Goal: Task Accomplishment & Management: Complete application form

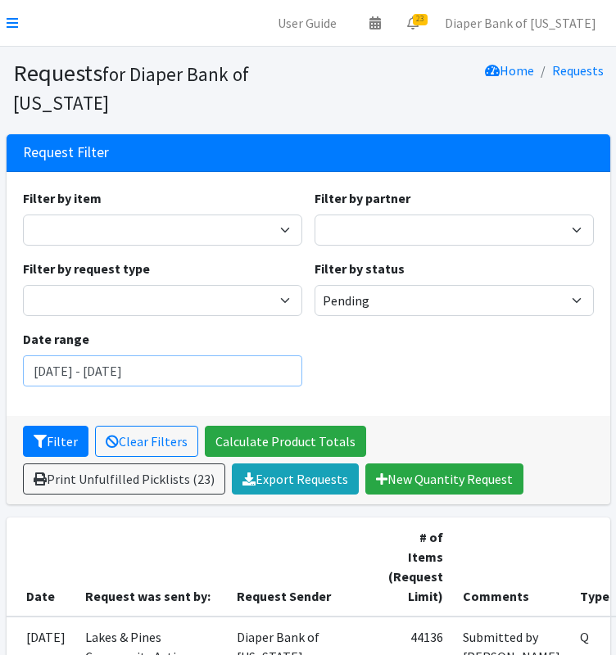
click at [274, 366] on input "[DATE] - [DATE]" at bounding box center [162, 370] width 279 height 31
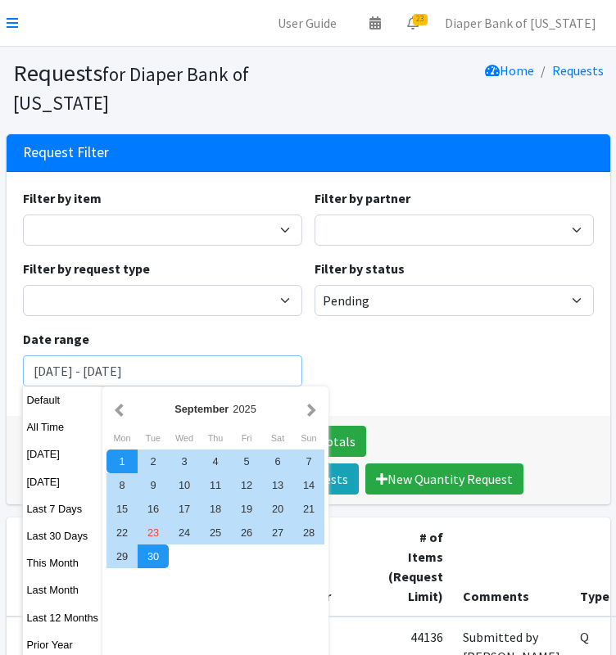
click at [23, 426] on button "Filter" at bounding box center [56, 441] width 66 height 31
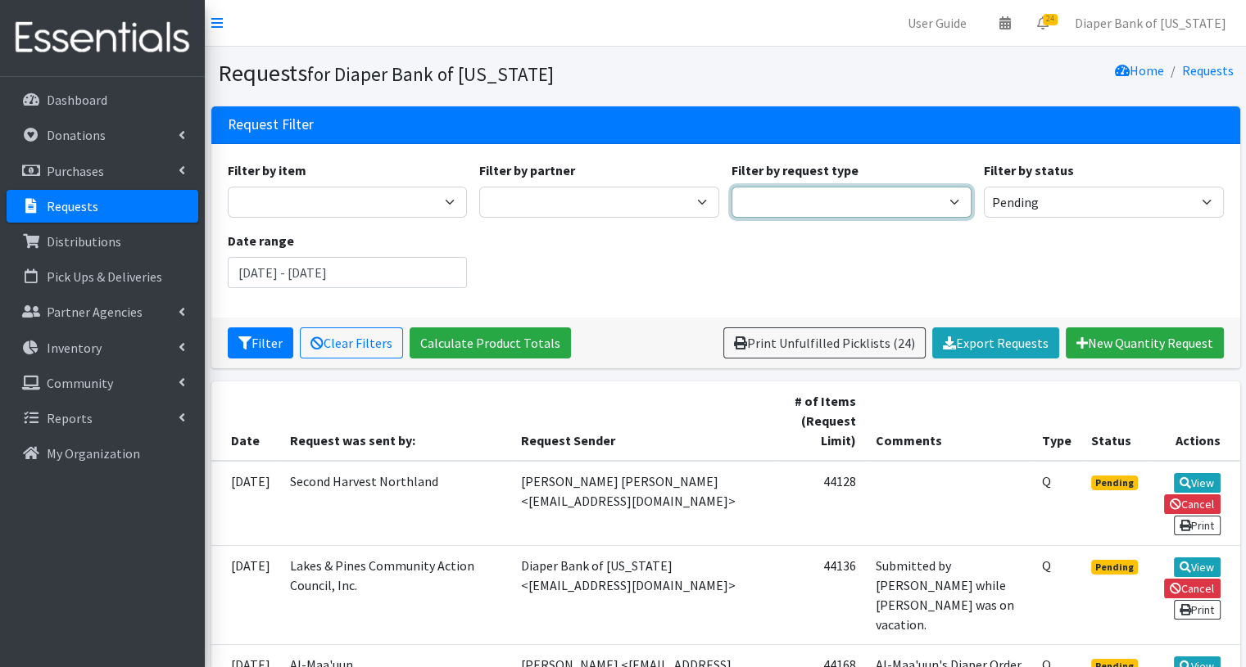
click at [615, 201] on select "Quantity Individual Child" at bounding box center [851, 202] width 240 height 31
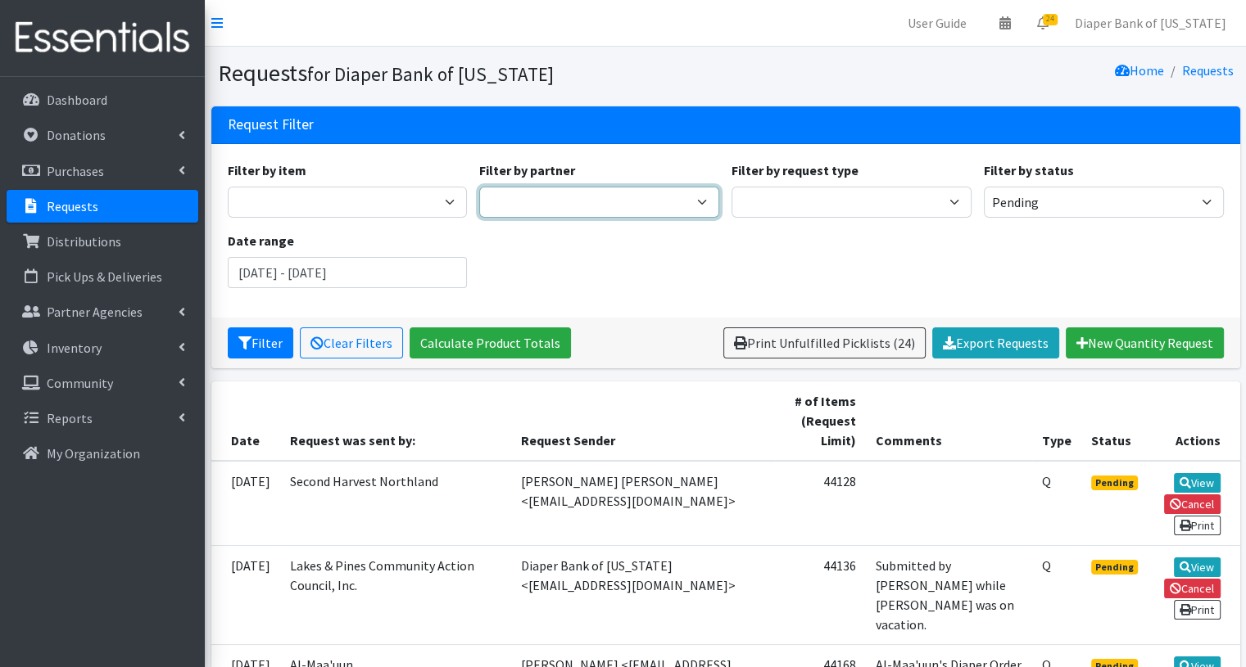
click at [615, 198] on select "360 Communities _ABC_Partner_Agency Agate Housing & Services, Inc. Al-Maa'uun A…" at bounding box center [599, 202] width 240 height 31
click at [615, 267] on div "Filter by item Kids (Newborn) Kids (Preemie) Kids Pull-Ups (2T-3T) Kids Pull-Up…" at bounding box center [725, 231] width 1008 height 141
click at [615, 346] on link "Export Requests" at bounding box center [995, 343] width 127 height 31
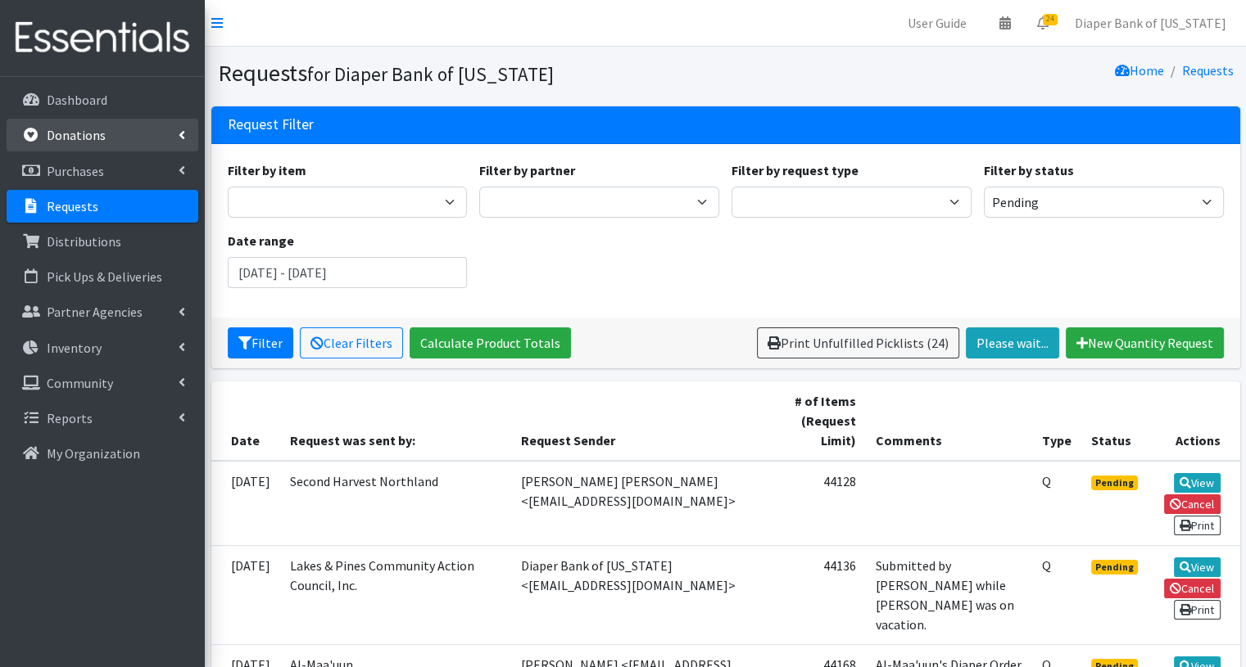
click at [108, 133] on link "Donations" at bounding box center [103, 135] width 192 height 33
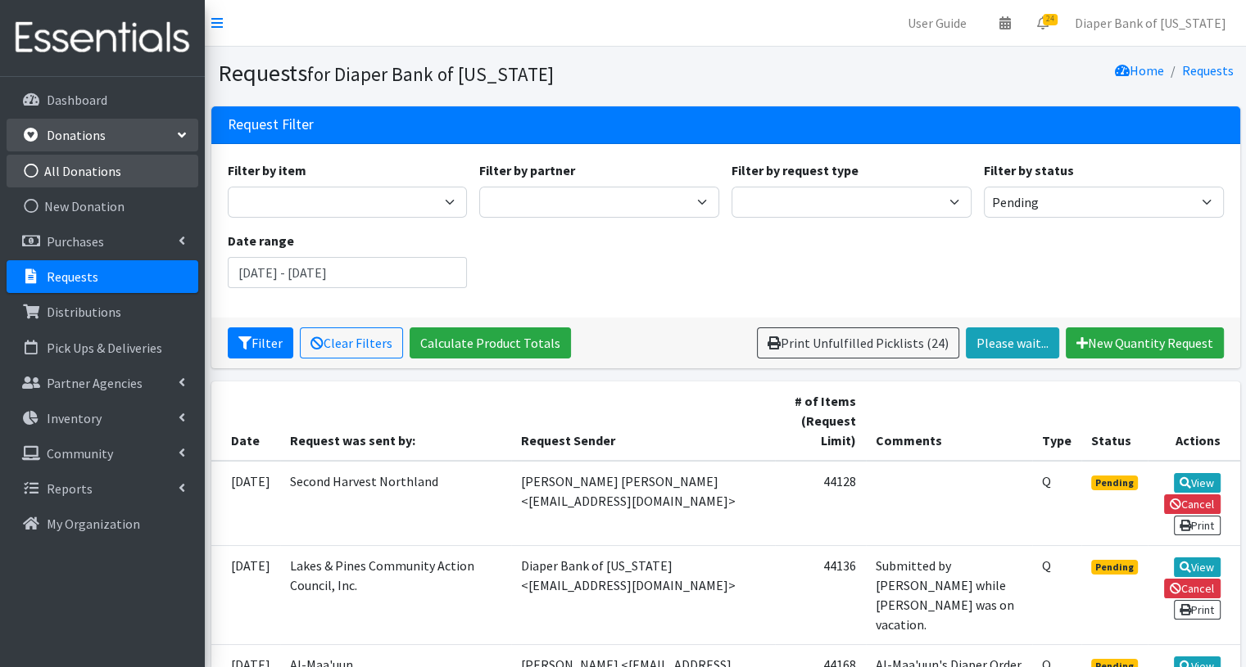
click at [82, 178] on link "All Donations" at bounding box center [103, 171] width 192 height 33
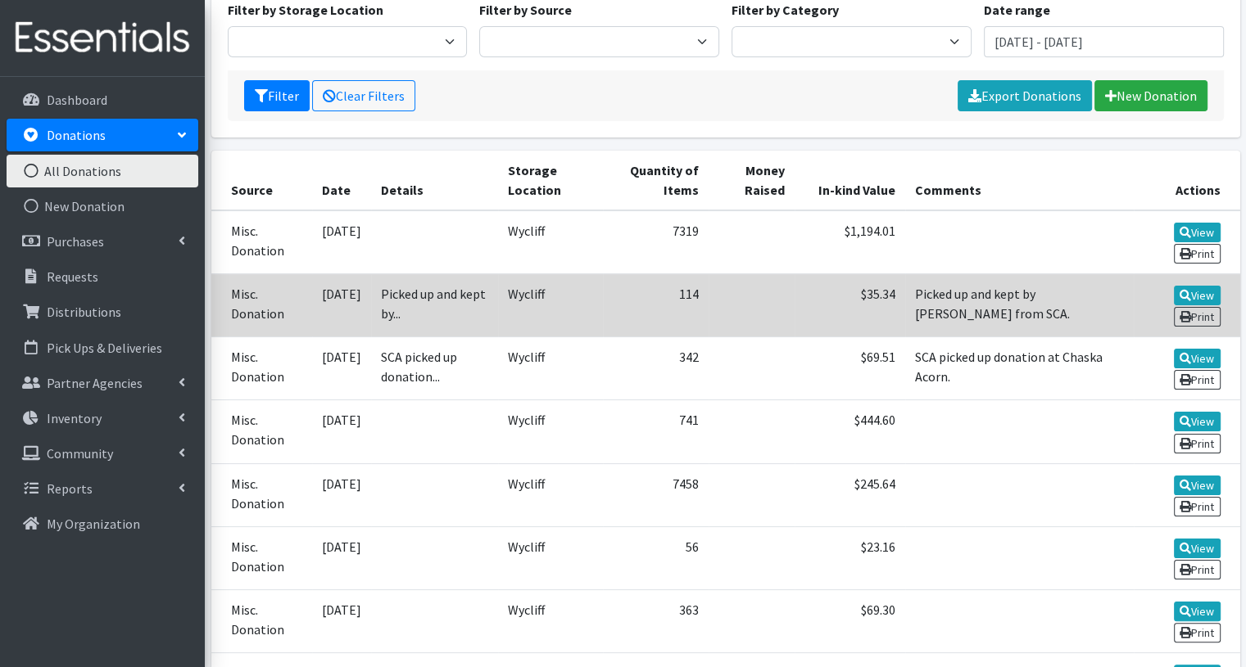
scroll to position [162, 0]
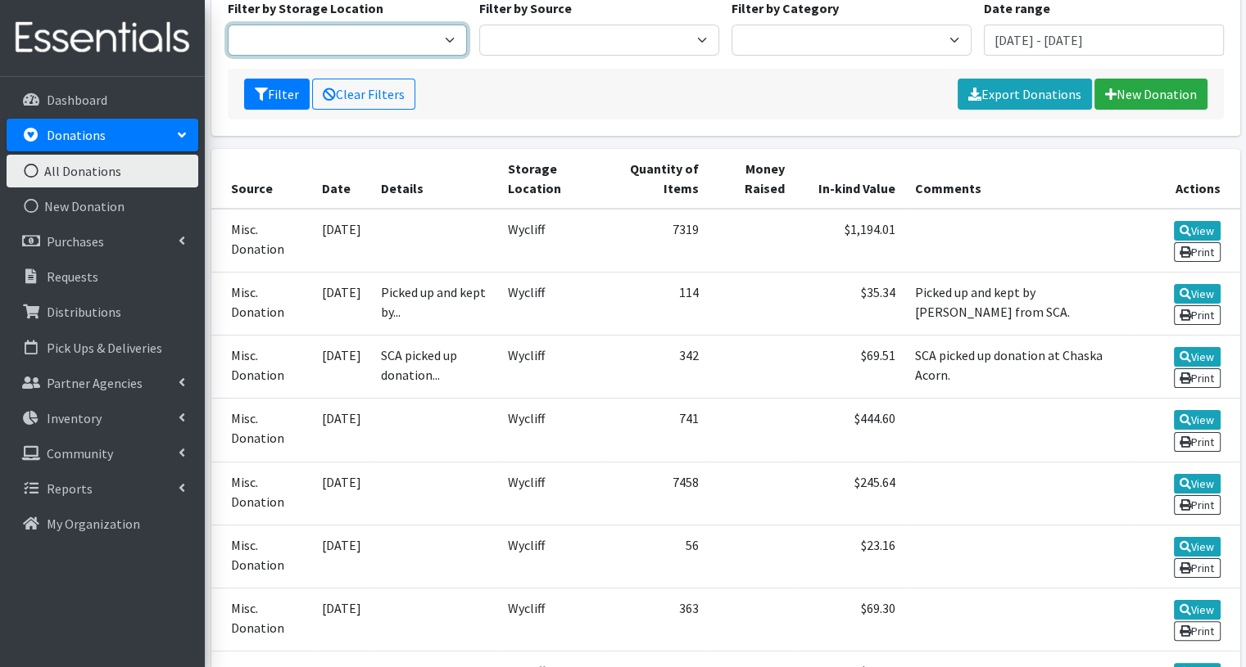
click at [449, 43] on select "Wycliff" at bounding box center [348, 40] width 240 height 31
select select "434"
click at [228, 25] on select "Wycliff" at bounding box center [348, 40] width 240 height 31
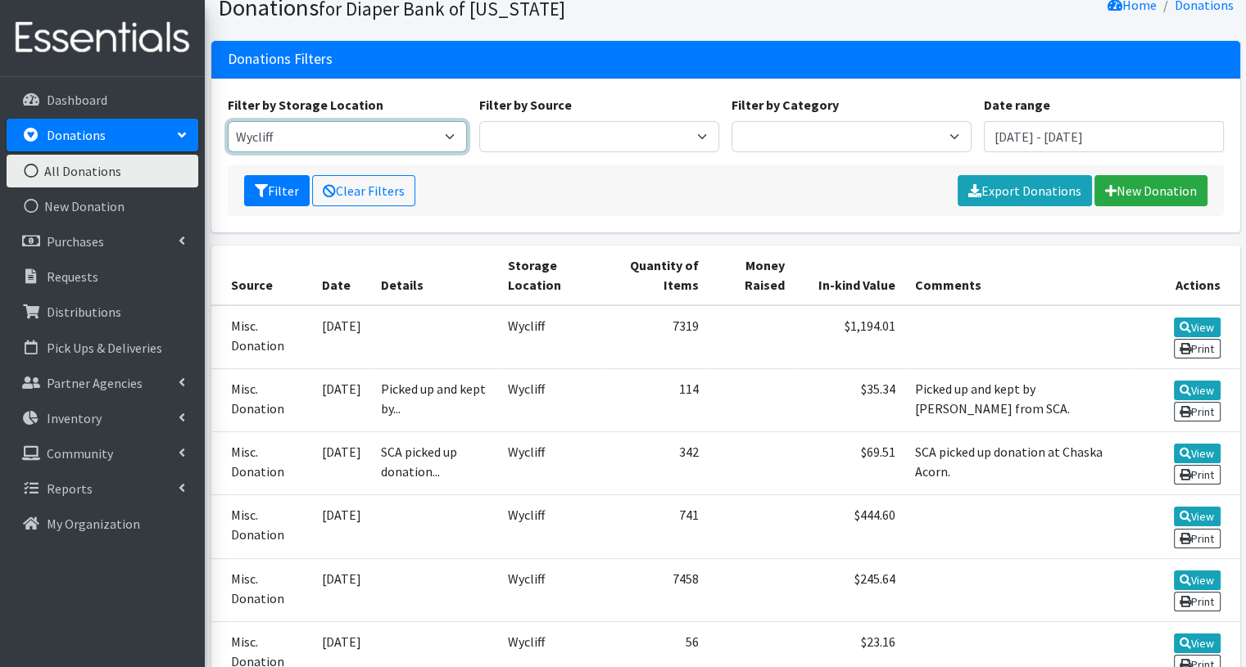
scroll to position [0, 0]
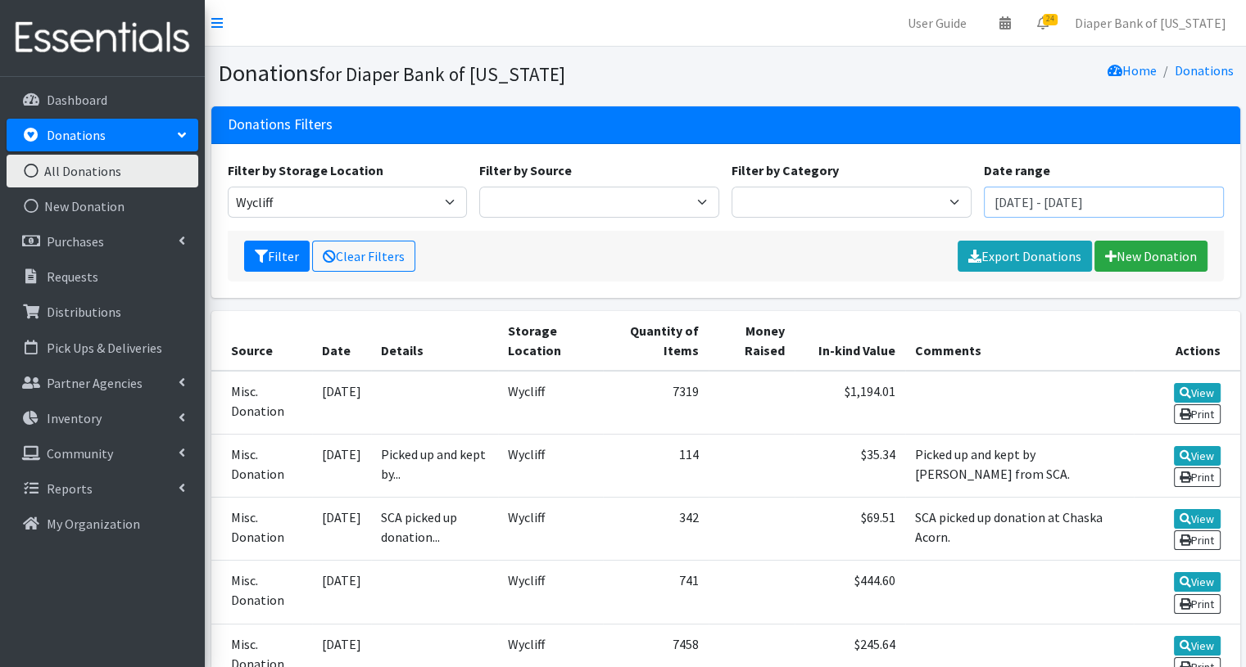
click at [1101, 204] on input "July 23, 2025 - October 23, 2025" at bounding box center [1104, 202] width 240 height 31
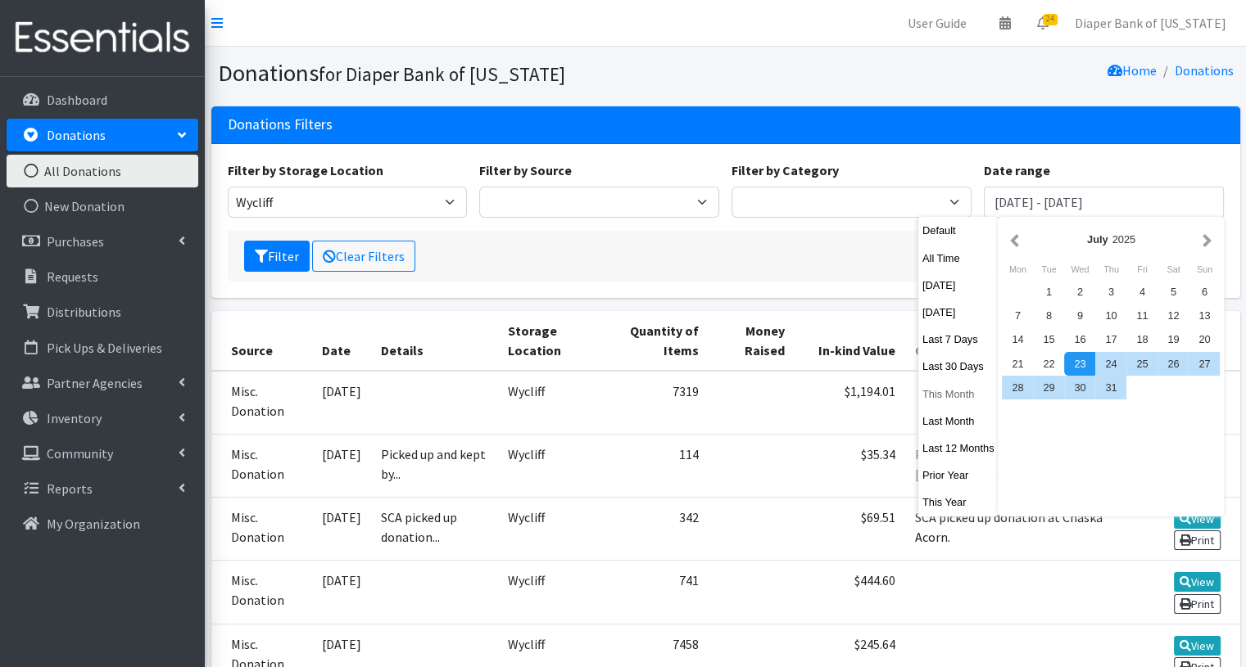
click at [962, 399] on button "This Month" at bounding box center [958, 394] width 80 height 24
type input "September 1, 2025 - September 30, 2025"
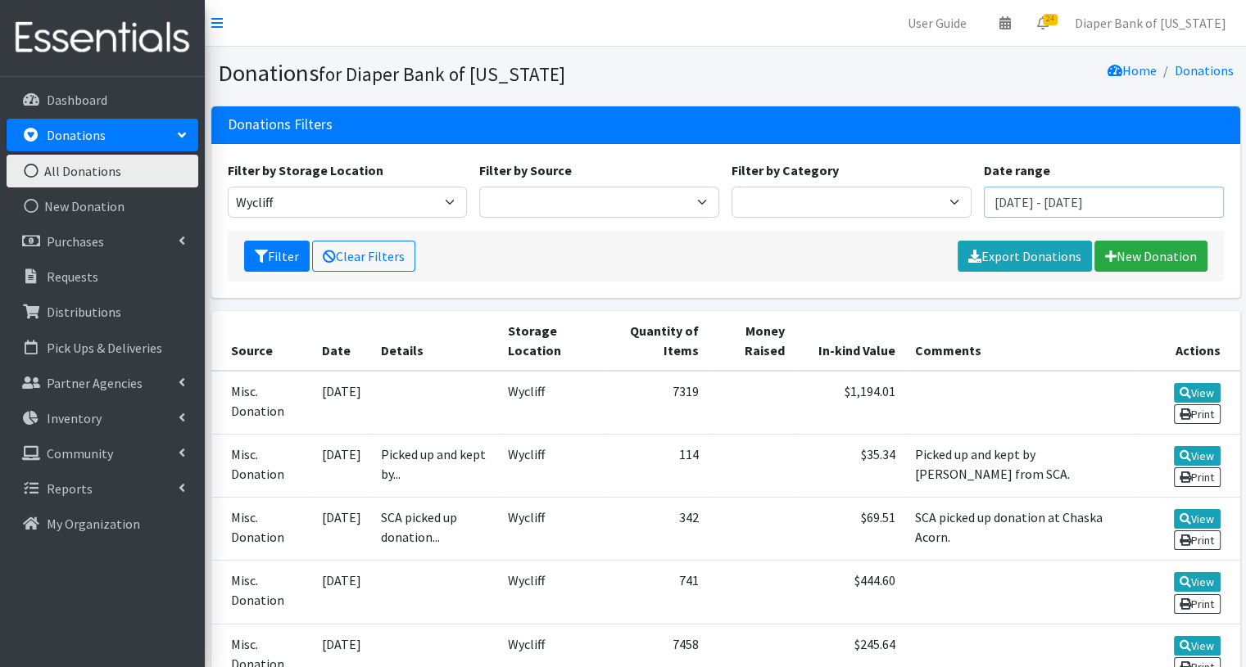
click at [1214, 203] on input "September 1, 2025 - September 30, 2025" at bounding box center [1104, 202] width 240 height 31
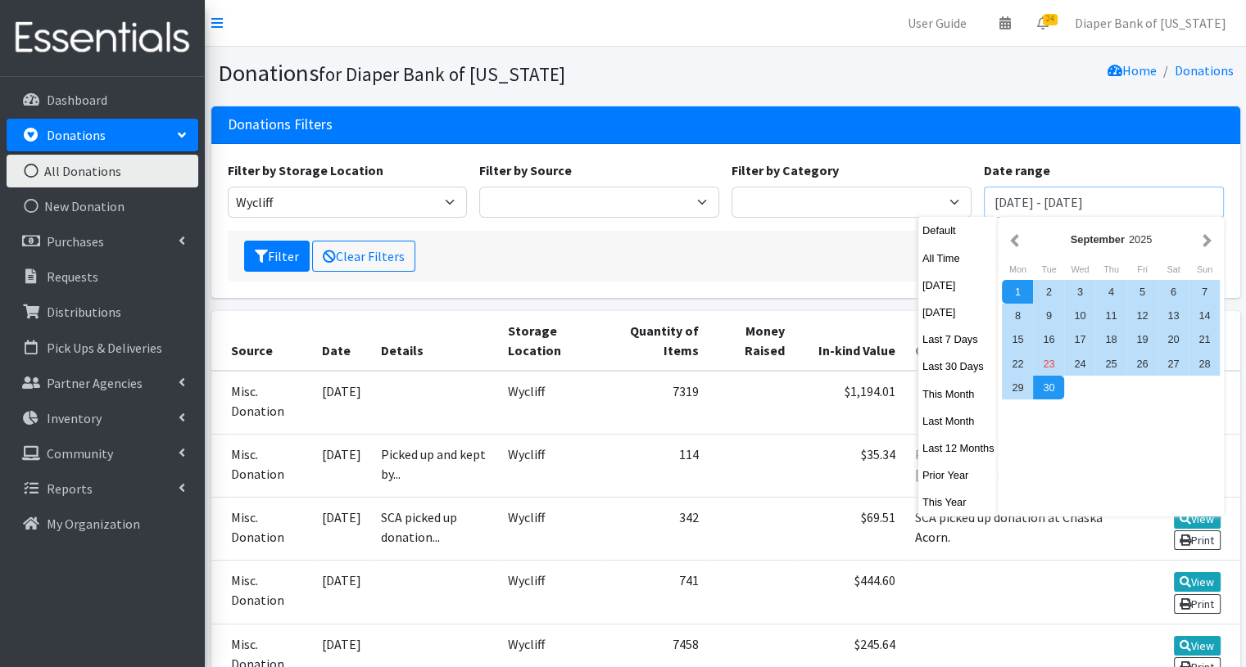
click at [244, 241] on button "Filter" at bounding box center [277, 256] width 66 height 31
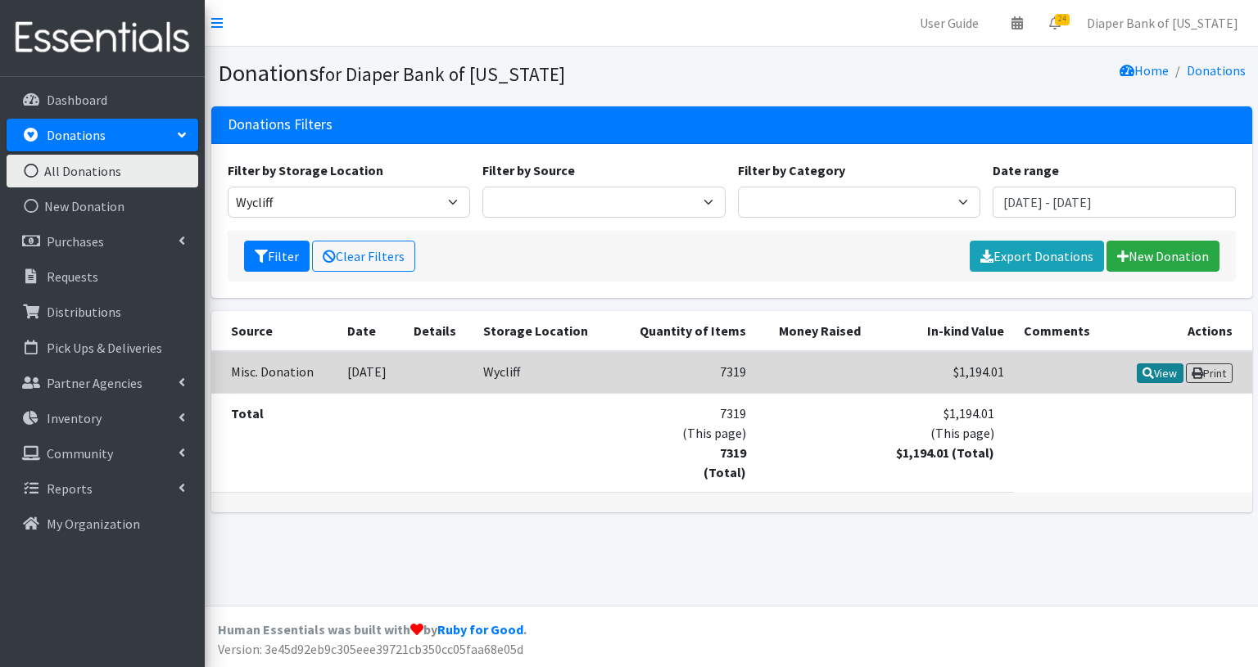
click at [1160, 375] on link "View" at bounding box center [1160, 374] width 47 height 20
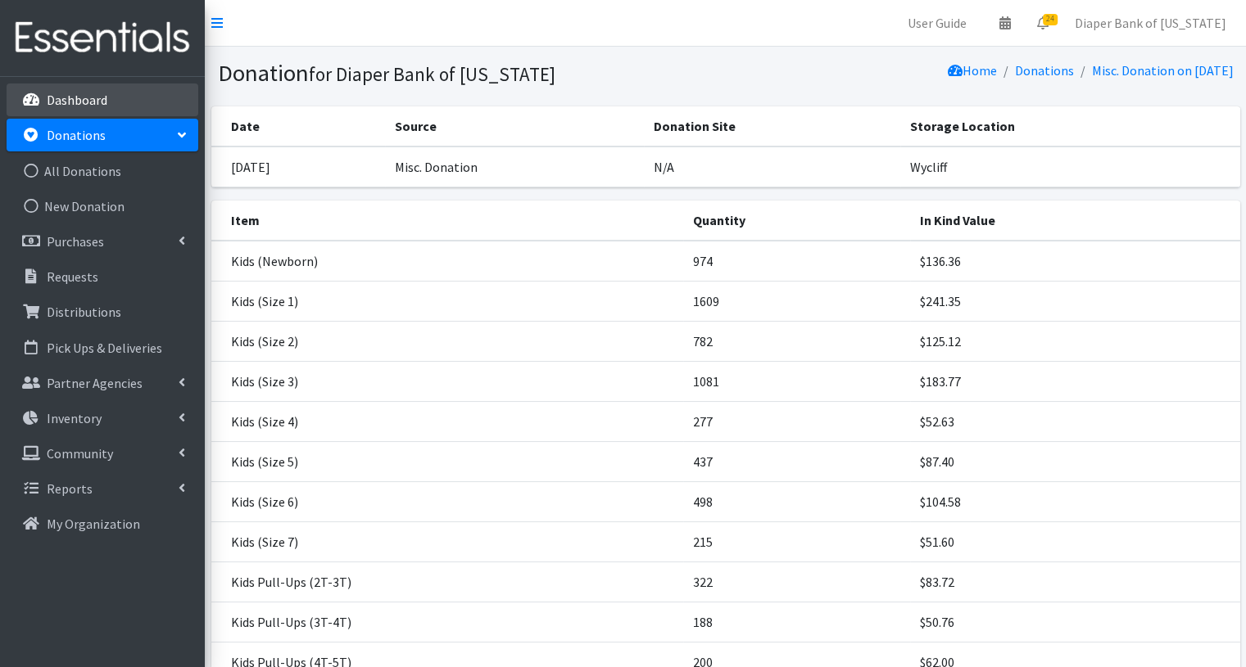
click at [84, 106] on p "Dashboard" at bounding box center [77, 100] width 61 height 16
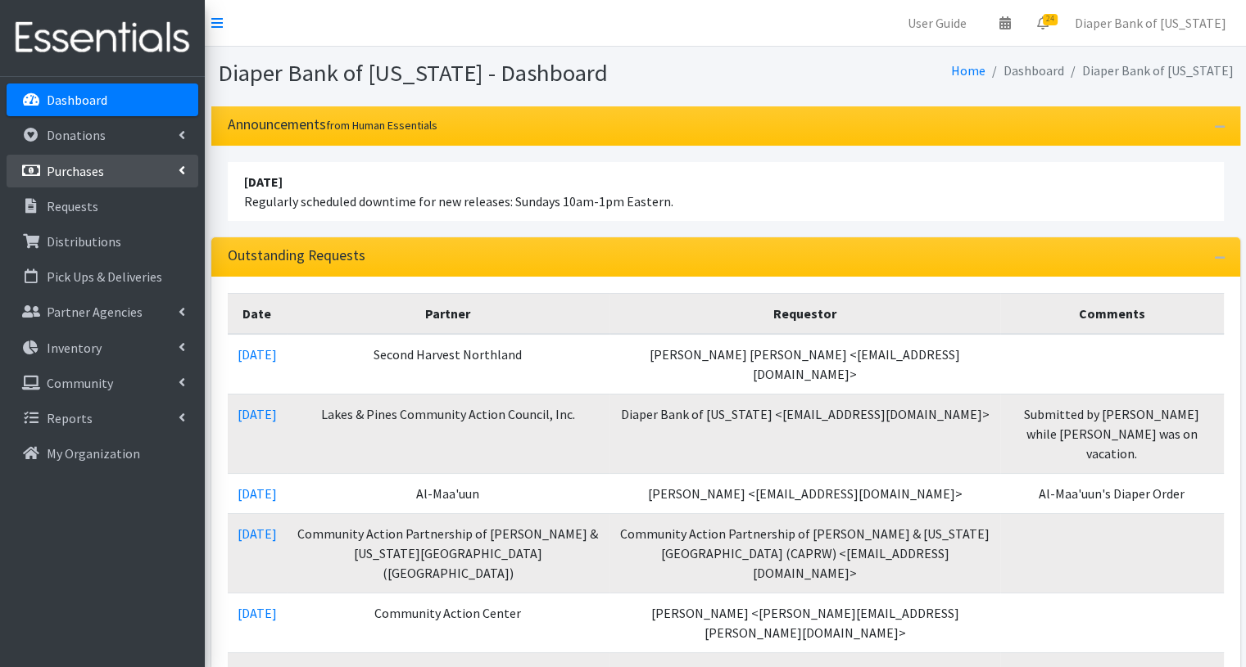
click at [111, 170] on link "Purchases" at bounding box center [103, 171] width 192 height 33
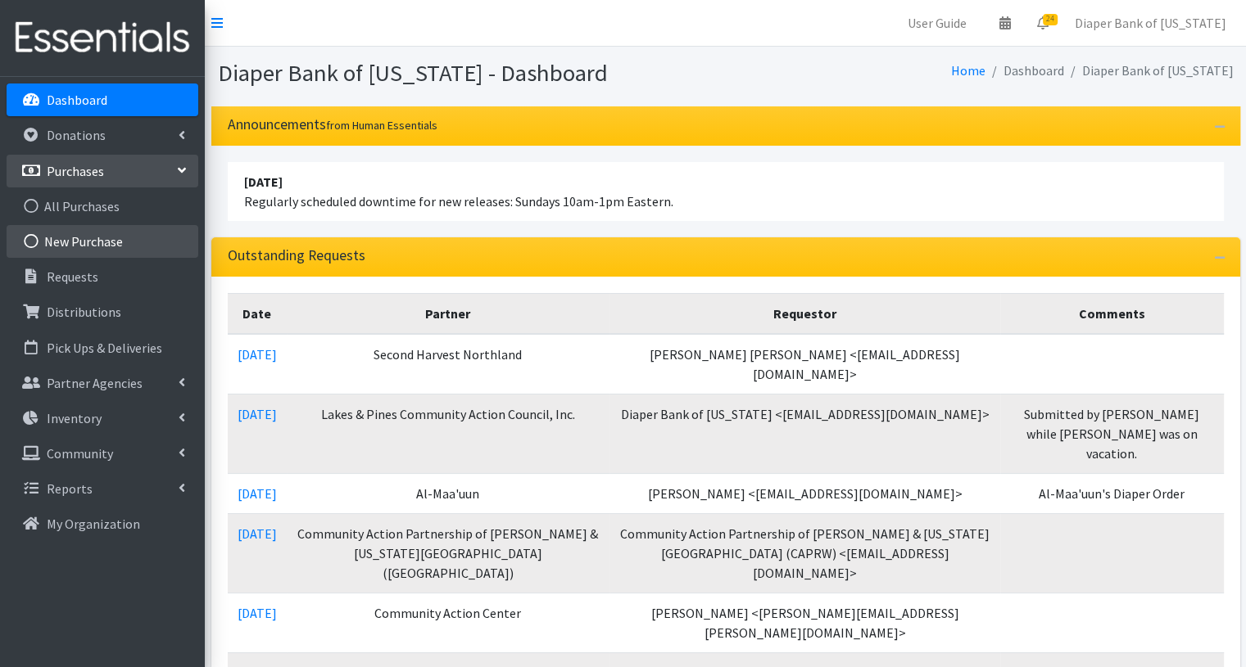
click at [83, 237] on link "New Purchase" at bounding box center [103, 241] width 192 height 33
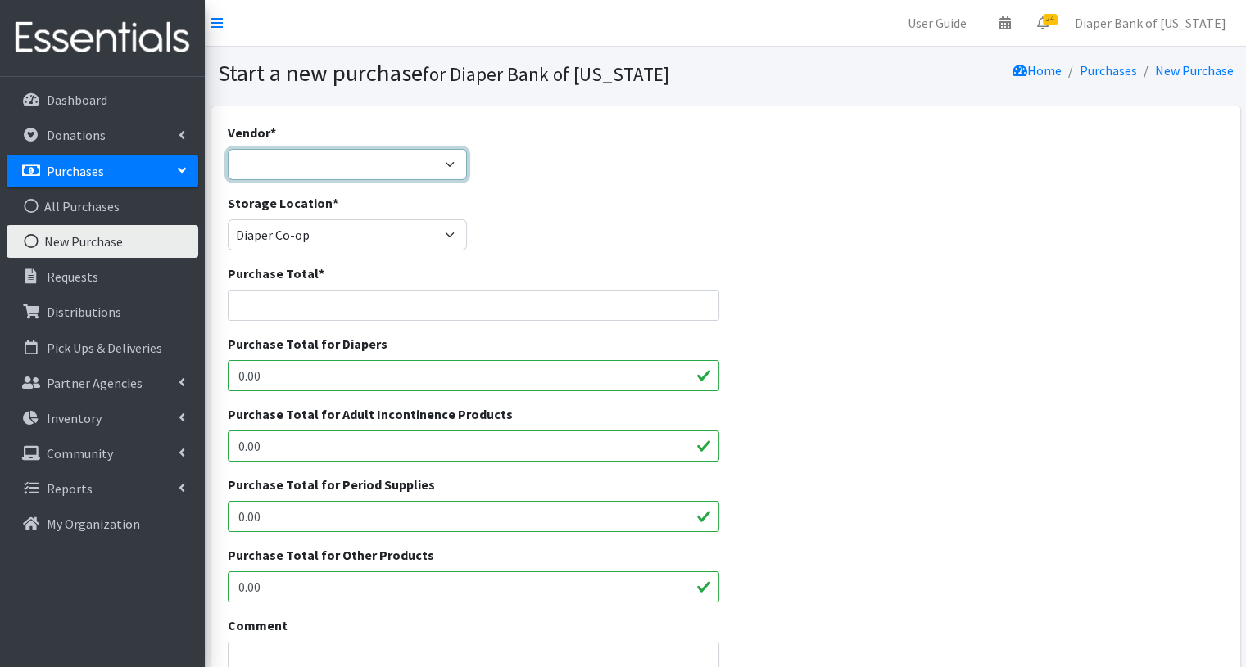
click at [410, 161] on select "HDI Wholesale JSL Partners, Inc. Medline Industries NDBN Bulk Buying Program --…" at bounding box center [348, 164] width 240 height 31
select select "550"
click at [228, 149] on select "HDI Wholesale JSL Partners, Inc. Medline Industries NDBN Bulk Buying Program --…" at bounding box center [348, 164] width 240 height 31
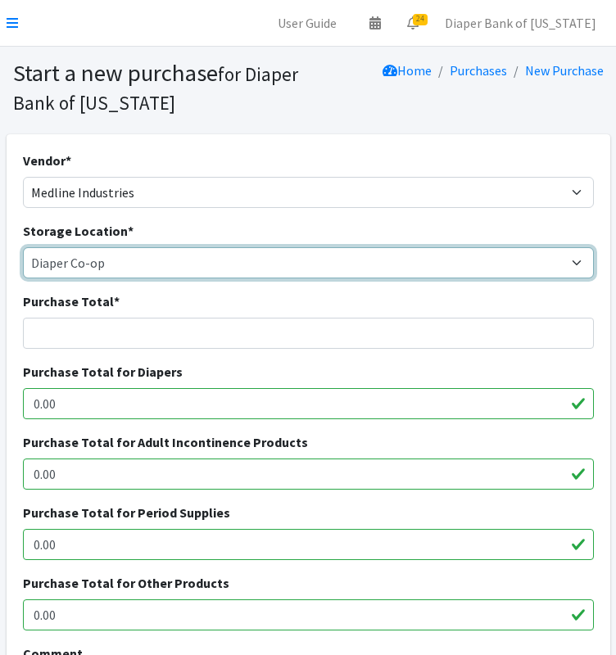
click at [370, 257] on select "Diaper Co-op Direct Shipment Wycliff" at bounding box center [308, 262] width 571 height 31
select select "435"
click at [23, 247] on select "Diaper Co-op Direct Shipment Wycliff" at bounding box center [308, 262] width 571 height 31
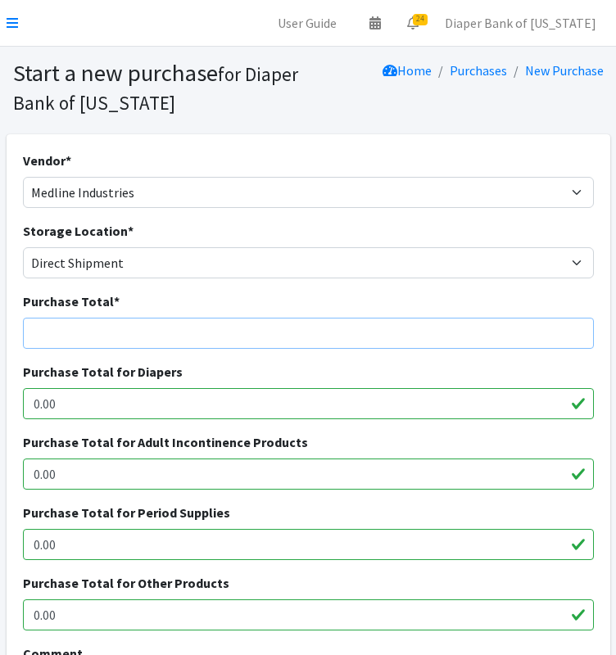
click at [118, 329] on input "Purchase Total *" at bounding box center [308, 333] width 571 height 31
click at [82, 331] on input "Purchase Total *" at bounding box center [308, 333] width 571 height 31
paste input "$139,171.06"
click at [42, 331] on input "$139,171.06" at bounding box center [308, 333] width 571 height 31
type input "139,171.06"
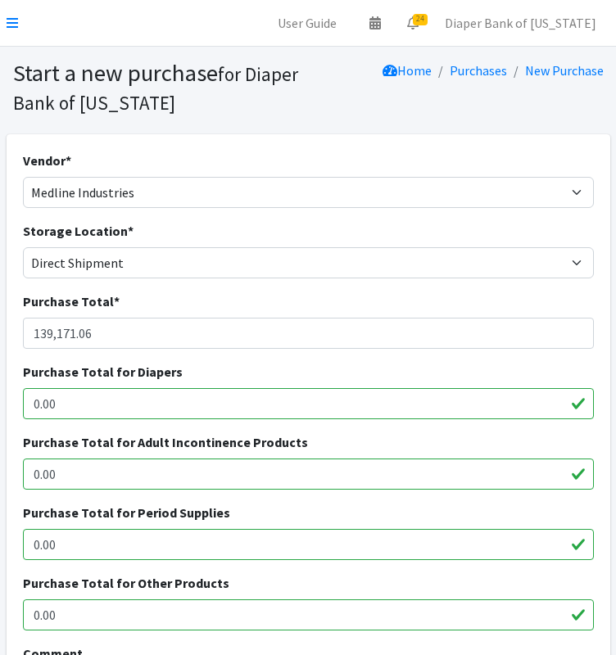
click at [169, 471] on input "0.00" at bounding box center [308, 474] width 571 height 31
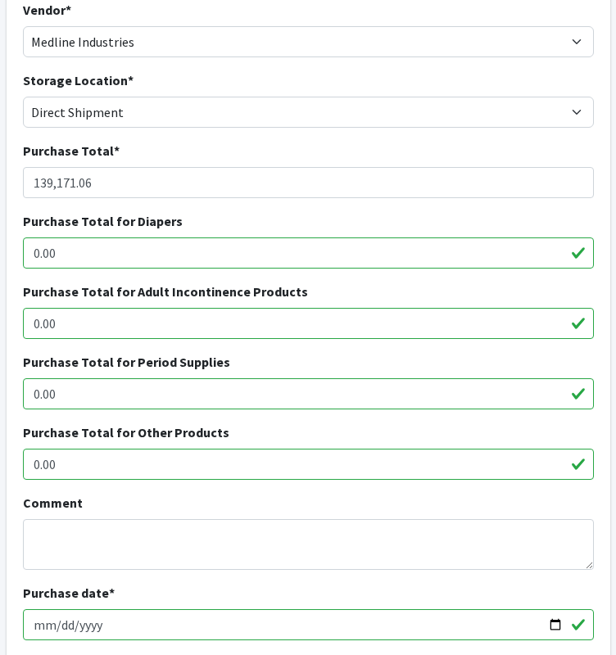
scroll to position [82, 0]
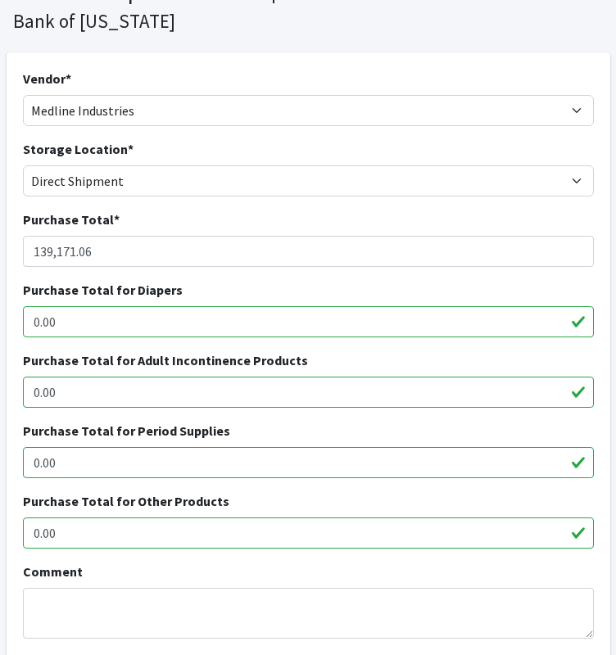
click at [86, 526] on input "0.00" at bounding box center [308, 533] width 571 height 31
type input "0"
type input "8044.19"
click at [153, 317] on input "0.00" at bounding box center [308, 321] width 571 height 31
type input "0"
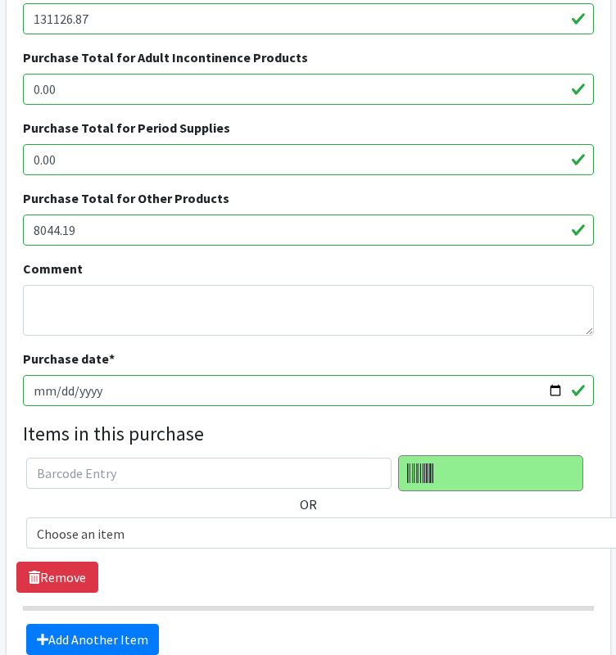
scroll to position [390, 0]
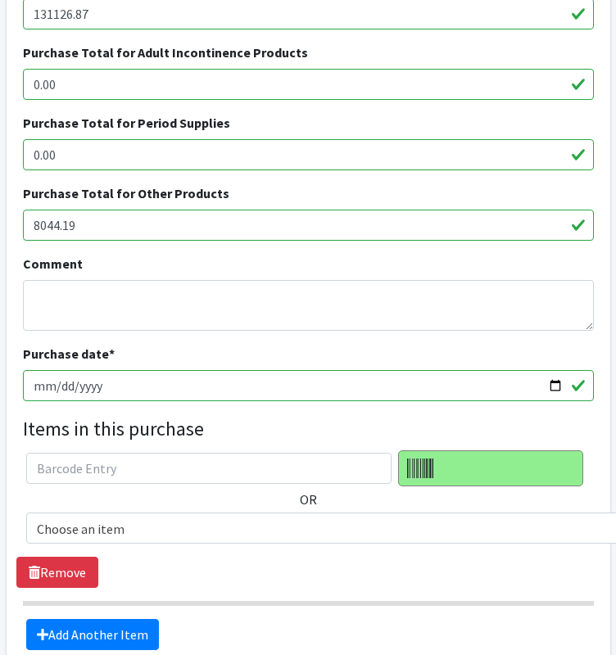
type input "131126.87"
click at [89, 301] on textarea "Comment" at bounding box center [308, 305] width 571 height 51
click at [89, 301] on textarea "Q" at bounding box center [308, 305] width 571 height 51
type textarea "Q4 Direct Shipments."
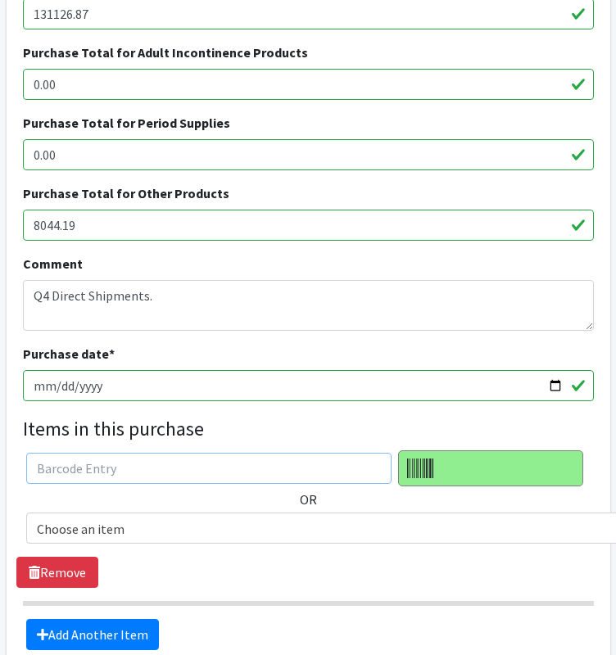
click at [331, 468] on input "text" at bounding box center [208, 468] width 365 height 31
click at [305, 523] on span "Choose an item" at bounding box center [443, 529] width 813 height 23
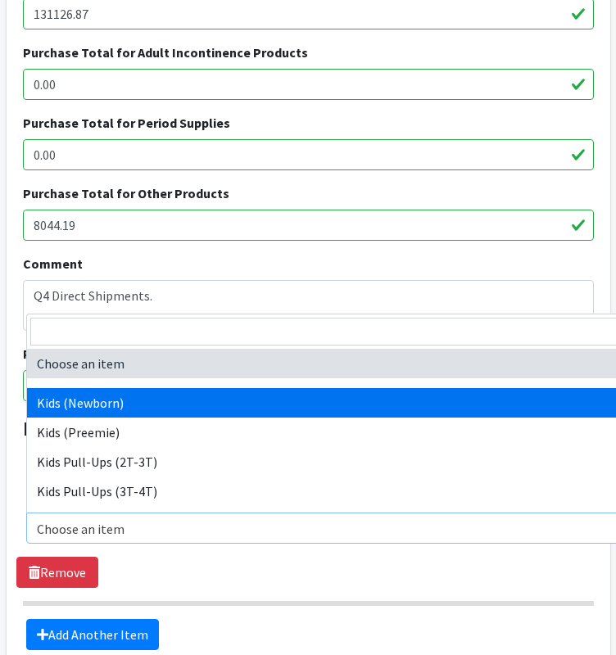
select select "11351"
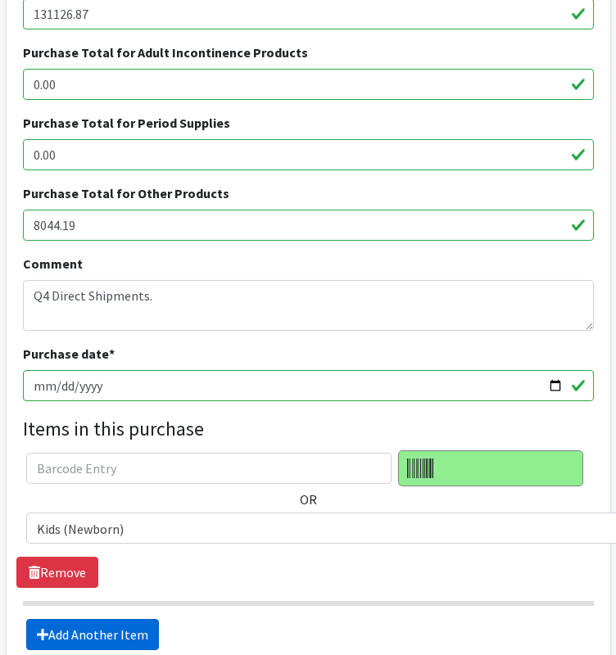
click at [85, 638] on link "Add Another Item" at bounding box center [92, 634] width 133 height 31
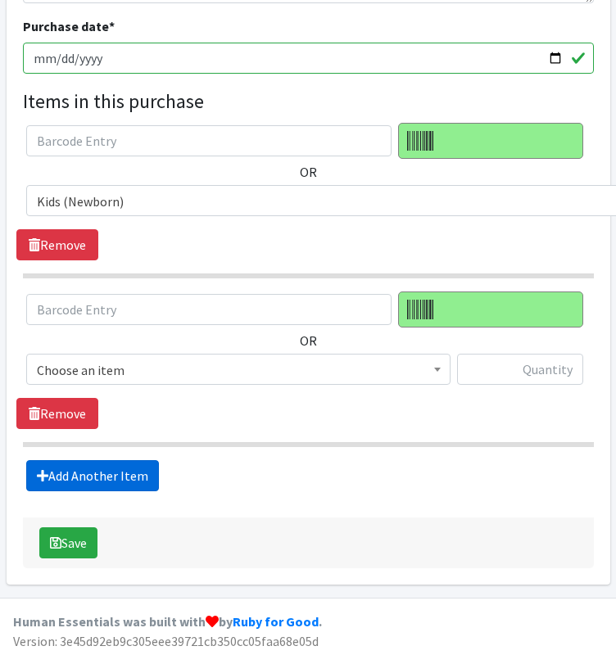
scroll to position [718, 0]
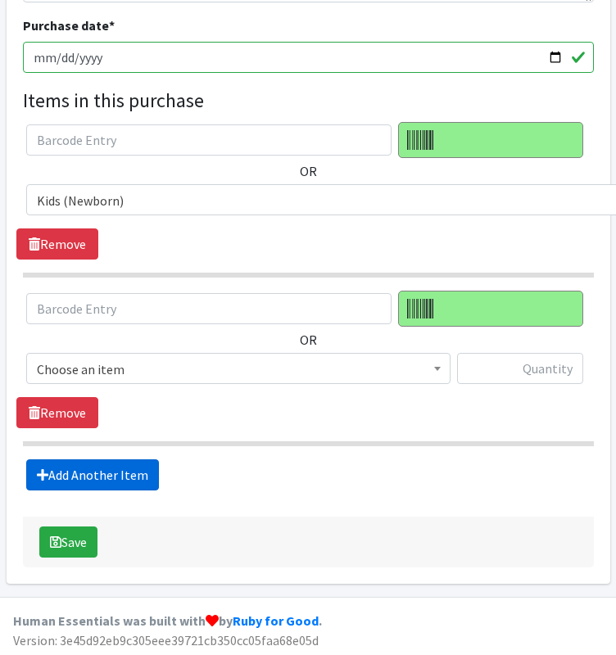
click at [110, 477] on link "Add Another Item" at bounding box center [92, 474] width 133 height 31
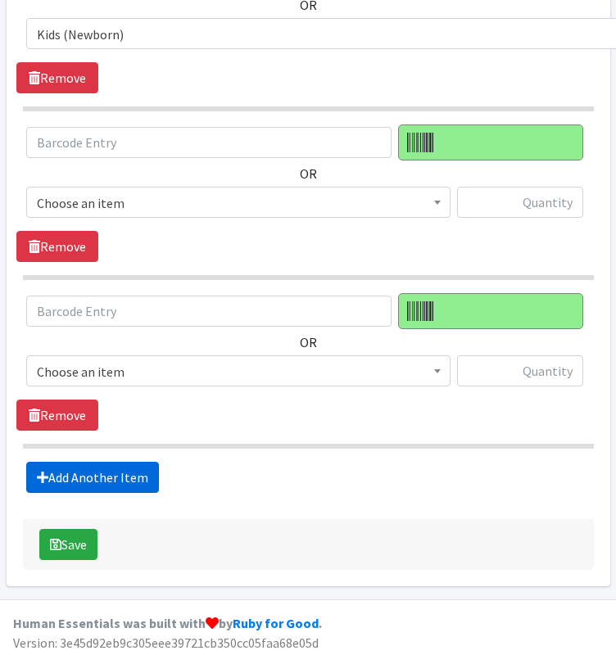
scroll to position [887, 0]
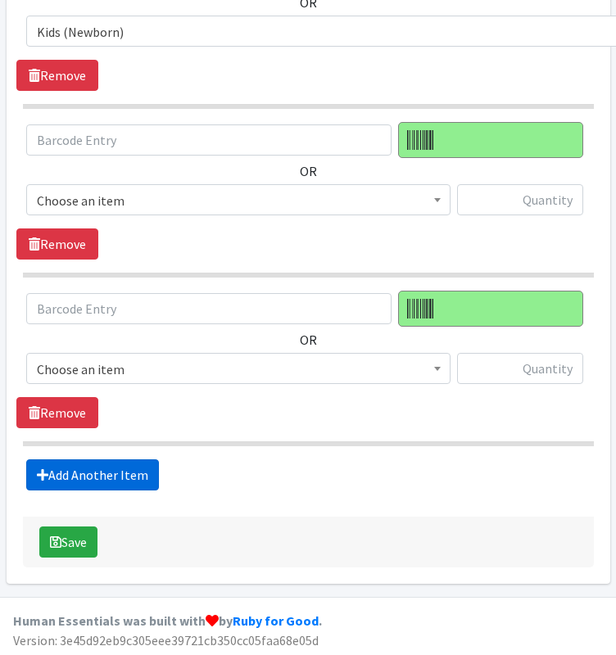
click at [105, 477] on link "Add Another Item" at bounding box center [92, 474] width 133 height 31
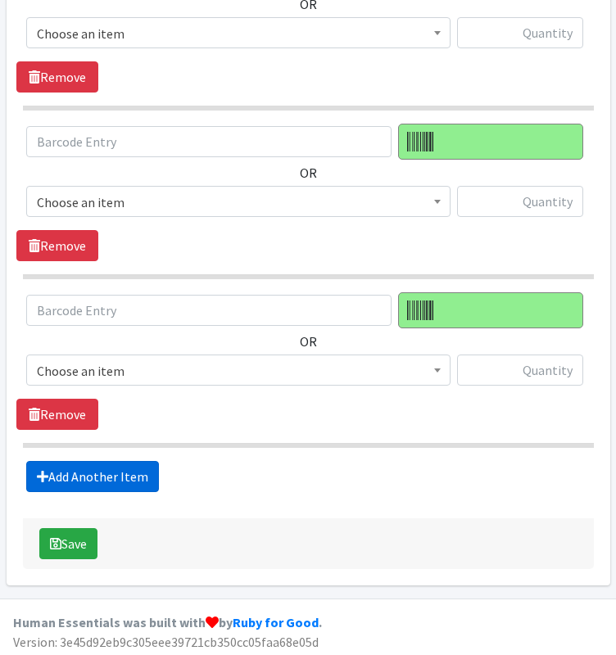
scroll to position [1055, 0]
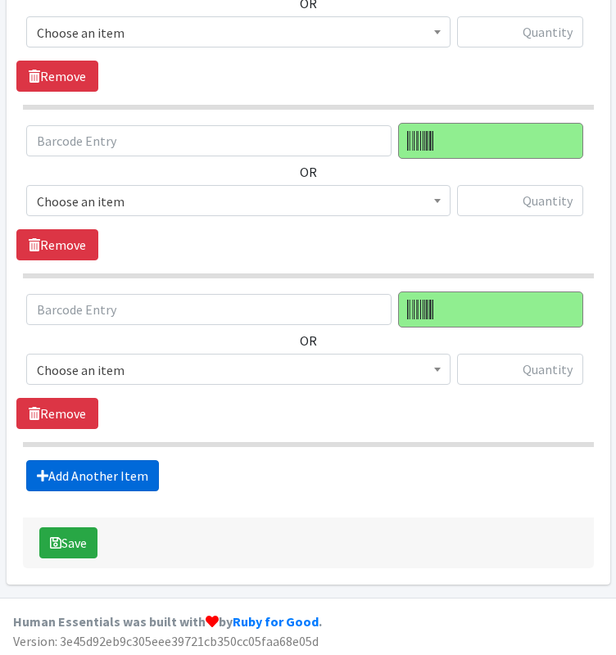
click at [120, 477] on link "Add Another Item" at bounding box center [92, 475] width 133 height 31
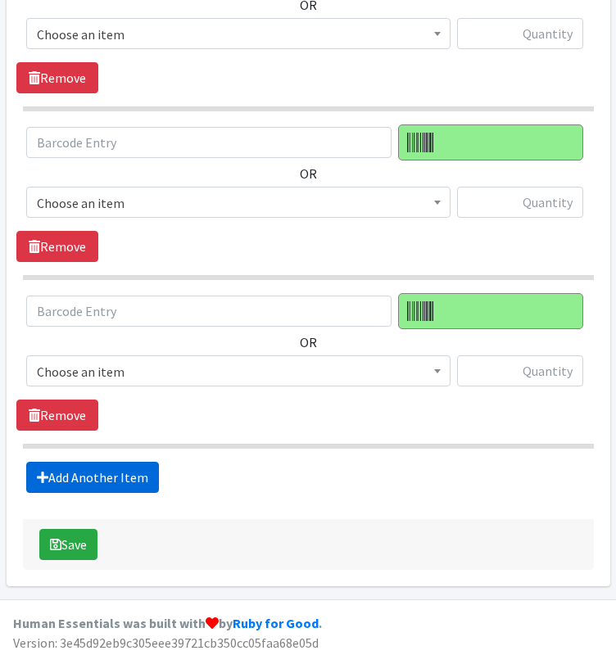
click at [120, 477] on link "Add Another Item" at bounding box center [92, 477] width 133 height 31
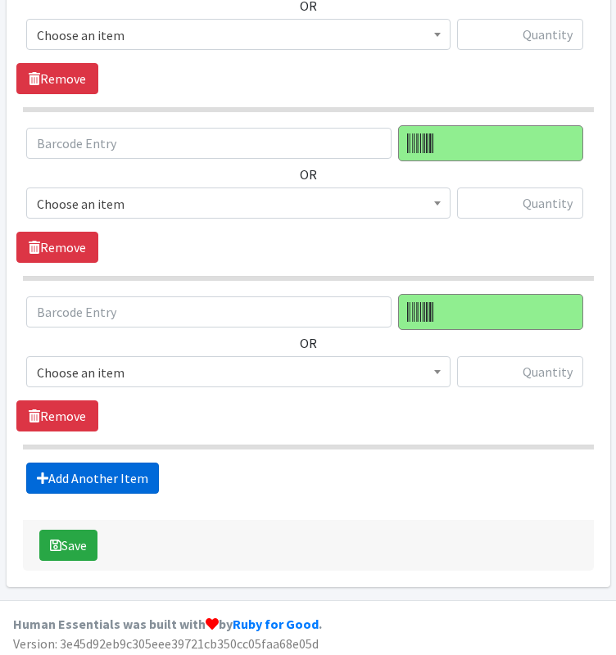
click at [120, 477] on link "Add Another Item" at bounding box center [92, 478] width 133 height 31
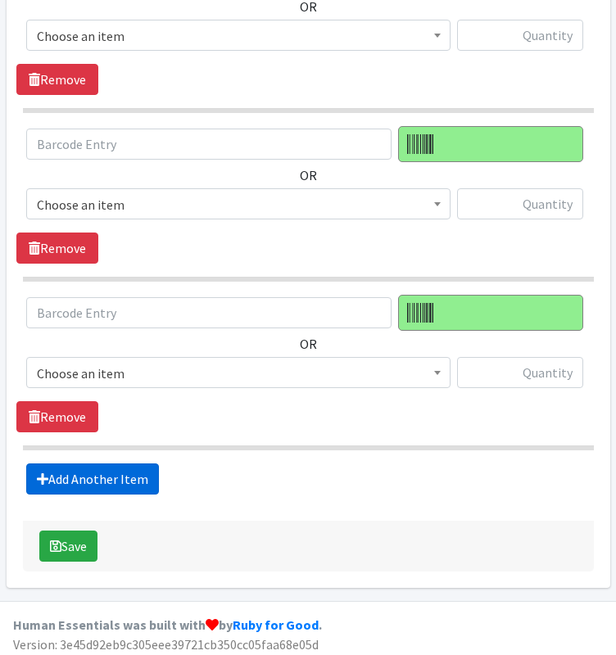
click at [120, 477] on link "Add Another Item" at bounding box center [92, 479] width 133 height 31
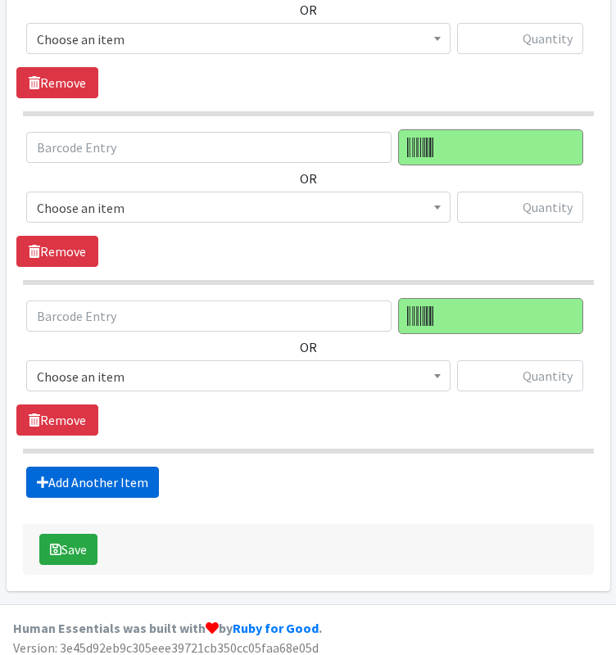
scroll to position [1894, 0]
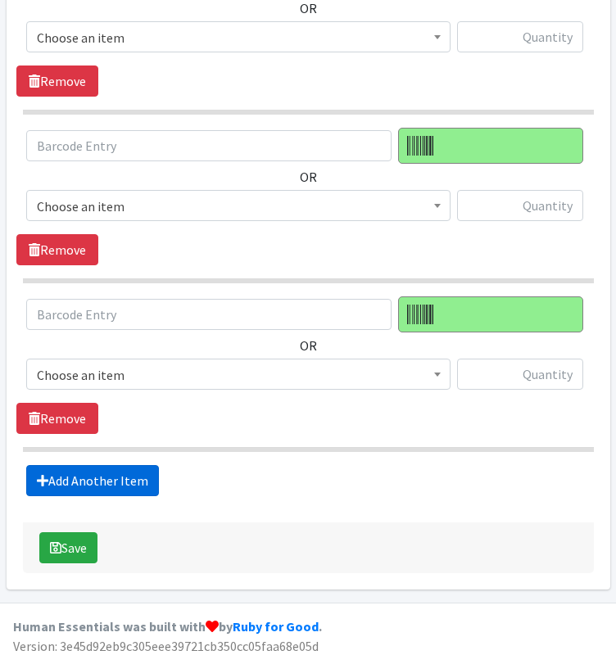
click at [120, 474] on link "Add Another Item" at bounding box center [92, 480] width 133 height 31
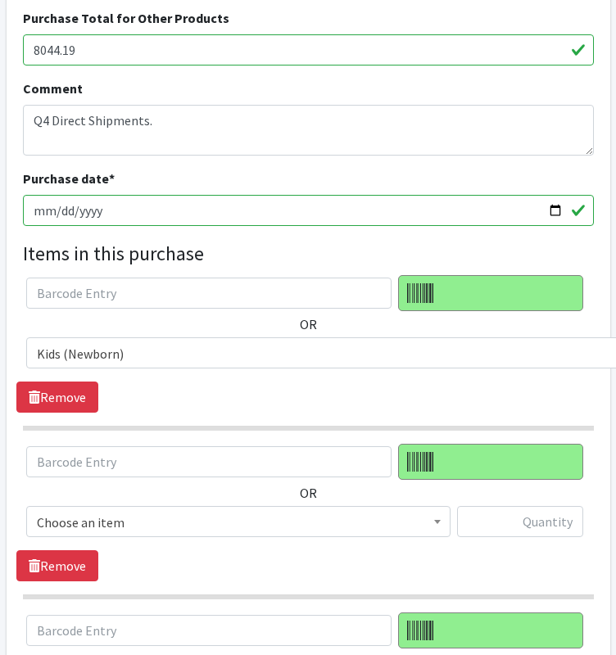
scroll to position [567, 0]
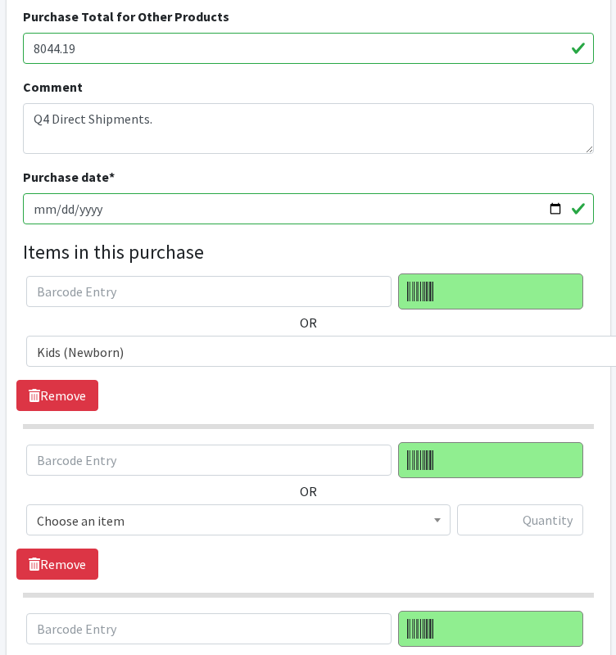
click at [370, 519] on span "Choose an item" at bounding box center [238, 520] width 403 height 23
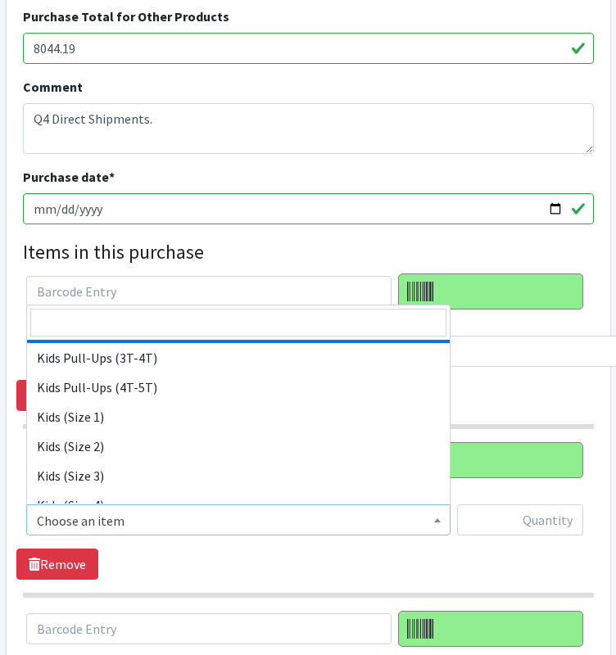
scroll to position [127, 0]
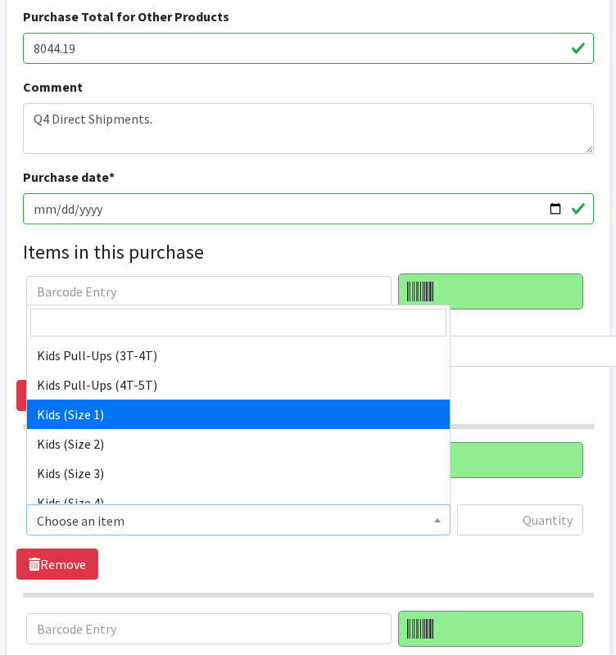
select select "11350"
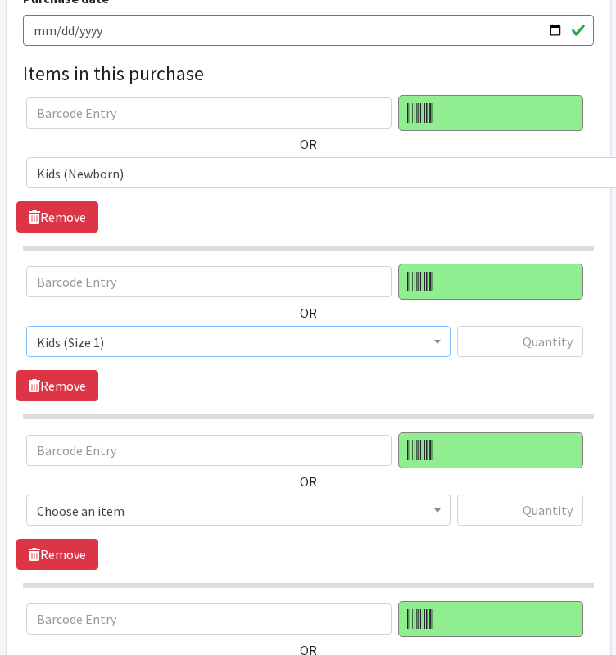
scroll to position [747, 0]
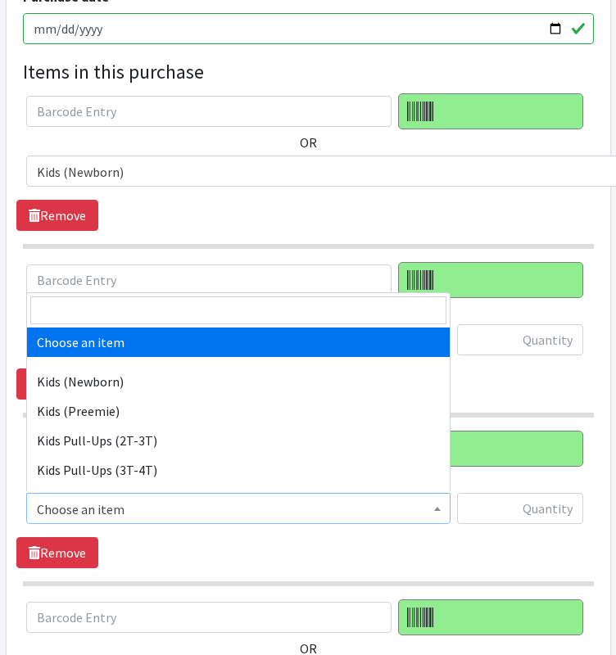
click at [263, 500] on span "Choose an item" at bounding box center [238, 509] width 403 height 23
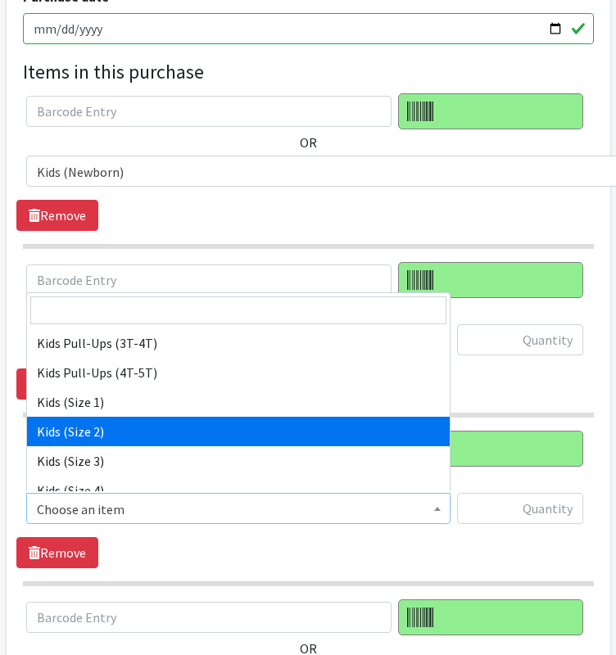
scroll to position [128, 0]
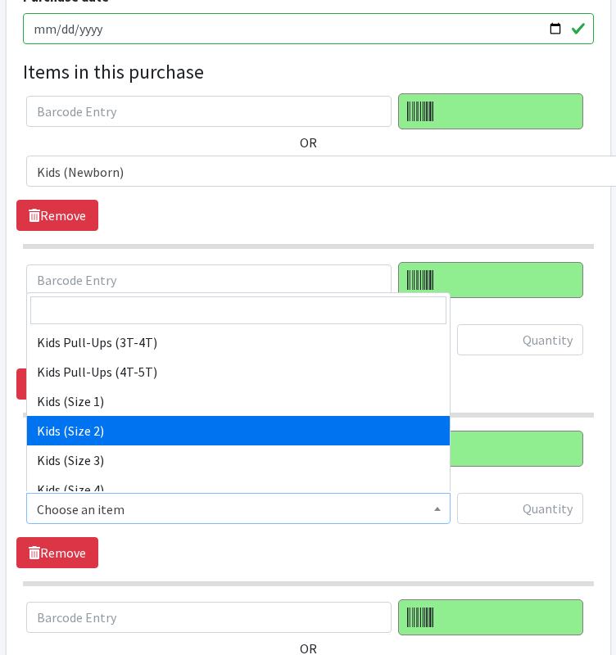
select select "11348"
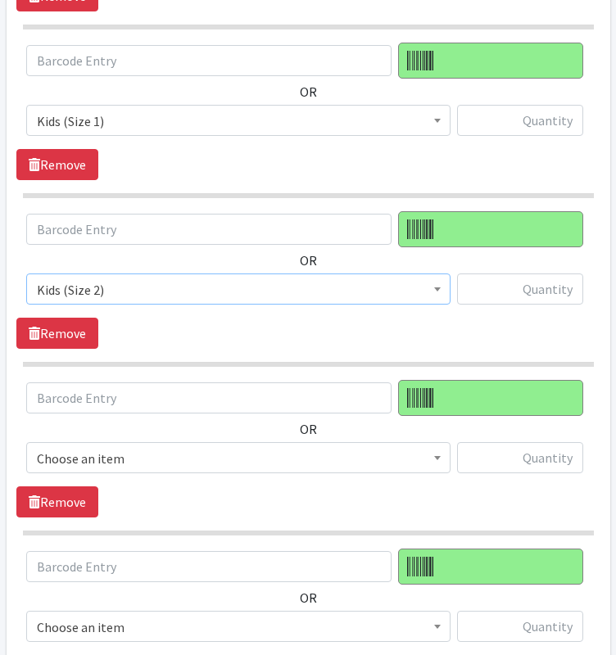
scroll to position [966, 0]
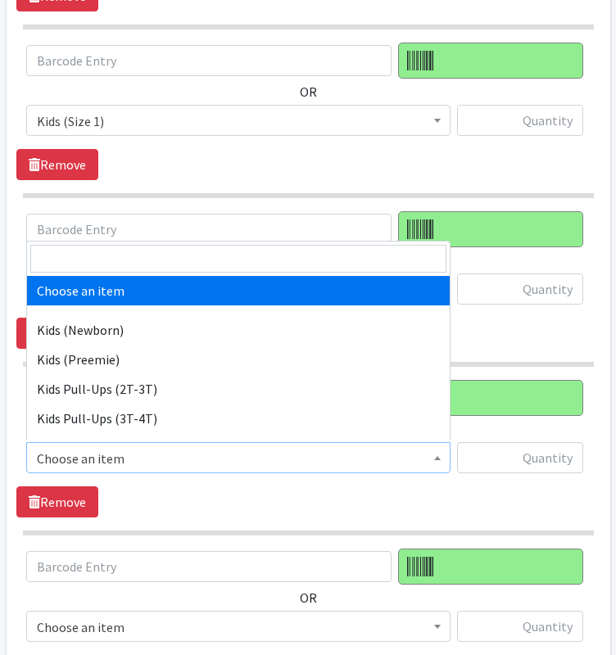
click at [132, 458] on span "Choose an item" at bounding box center [238, 458] width 403 height 23
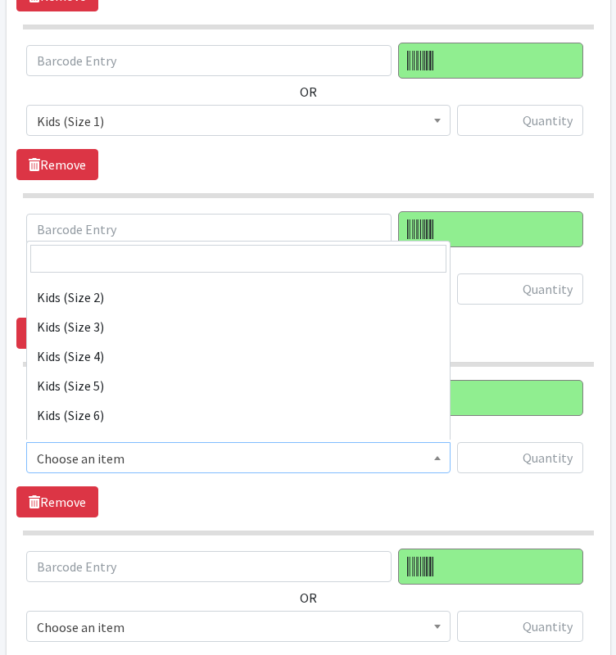
scroll to position [212, 0]
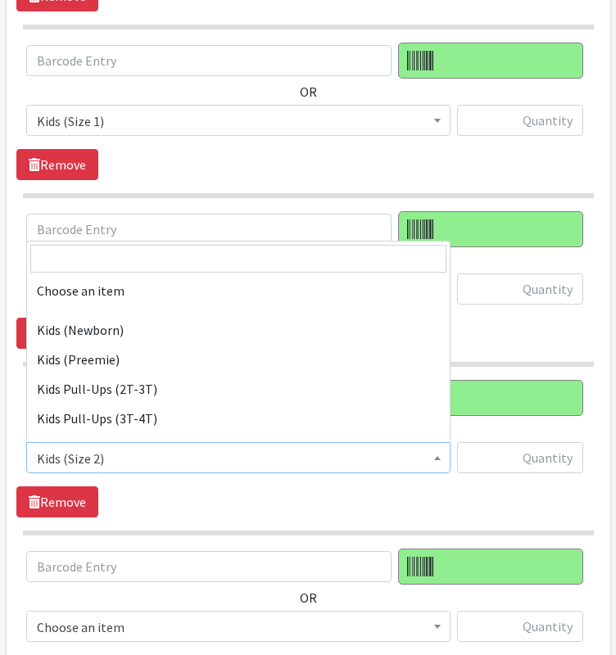
click at [200, 459] on span "Kids (Size 2)" at bounding box center [238, 458] width 403 height 23
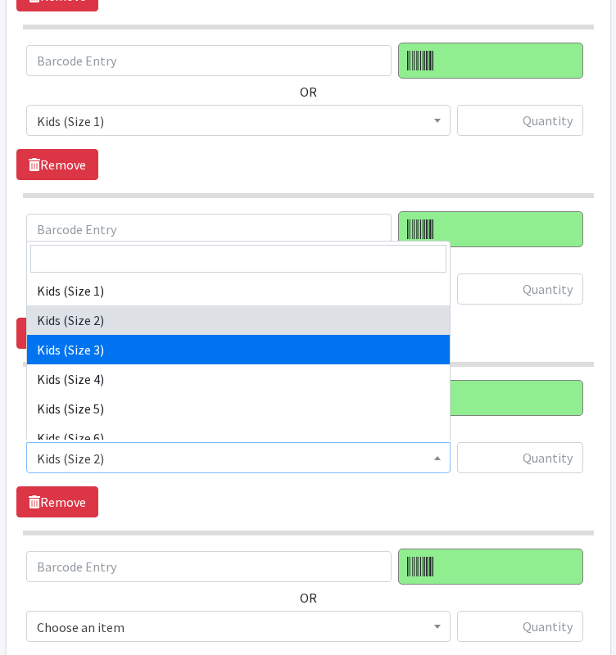
select select "11361"
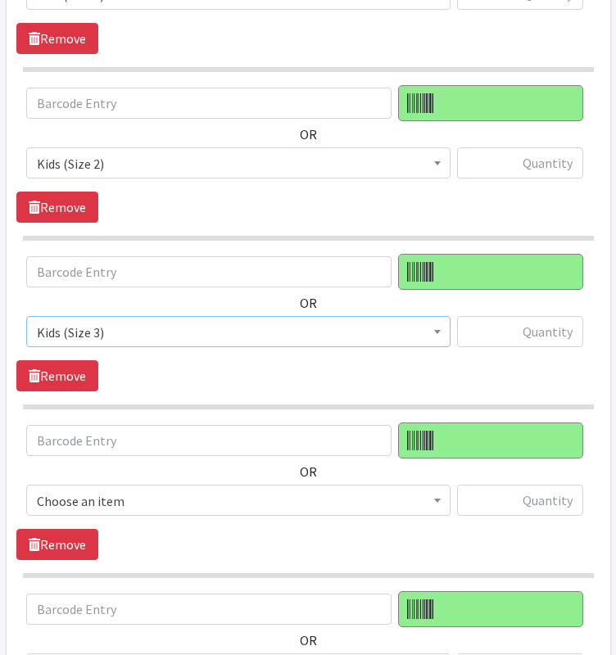
scroll to position [1094, 0]
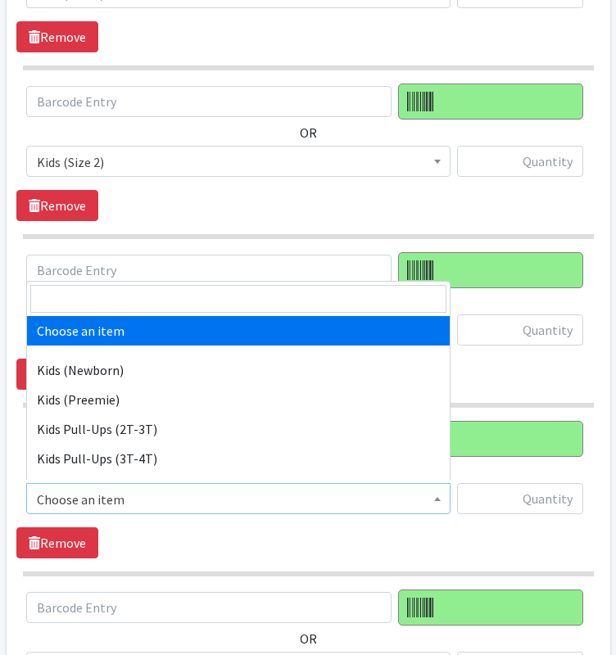
click at [429, 487] on span at bounding box center [437, 496] width 16 height 25
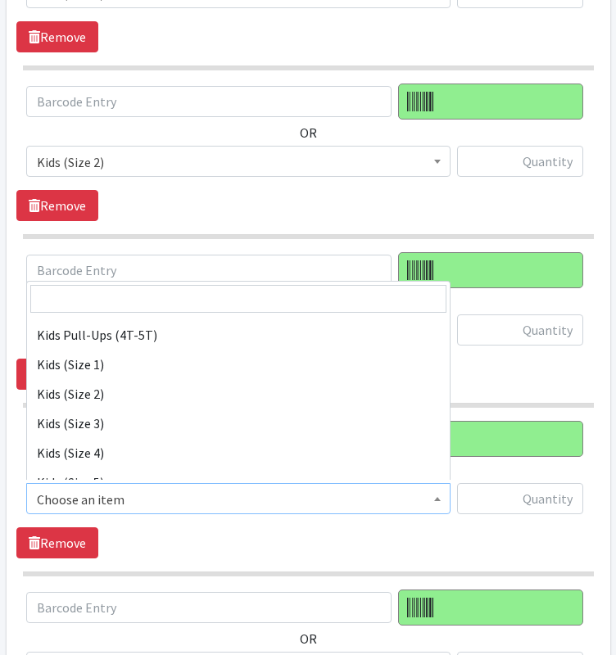
scroll to position [157, 0]
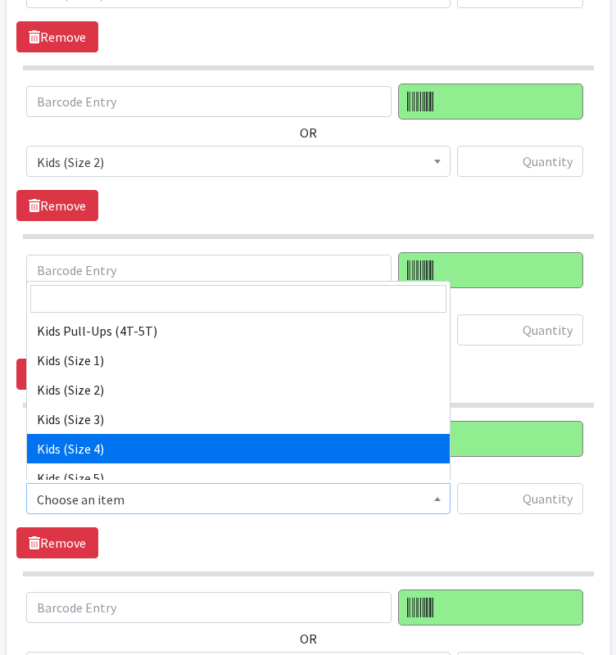
select select "11349"
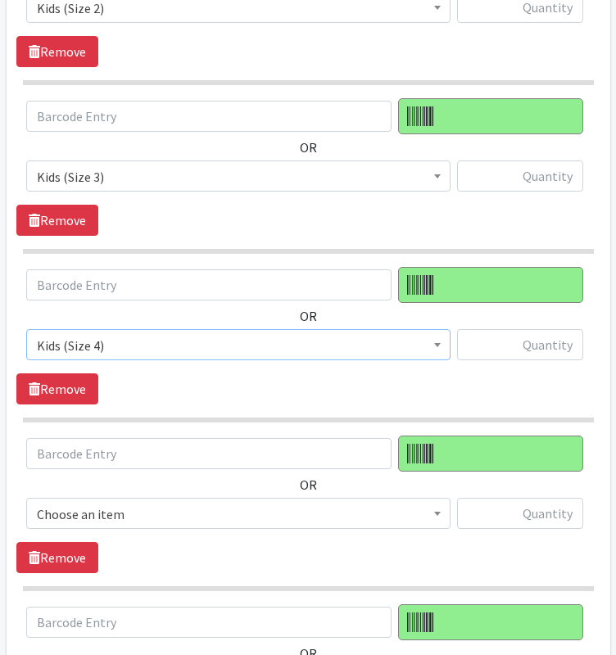
scroll to position [1250, 0]
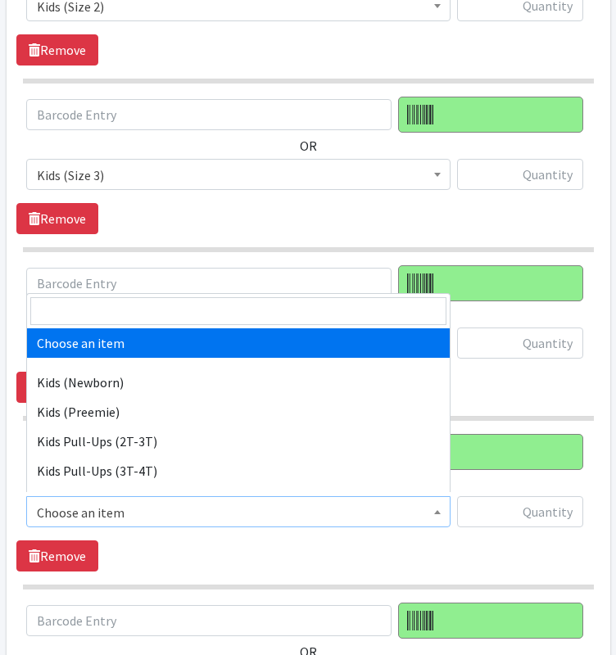
click at [364, 504] on span "Choose an item" at bounding box center [238, 512] width 403 height 23
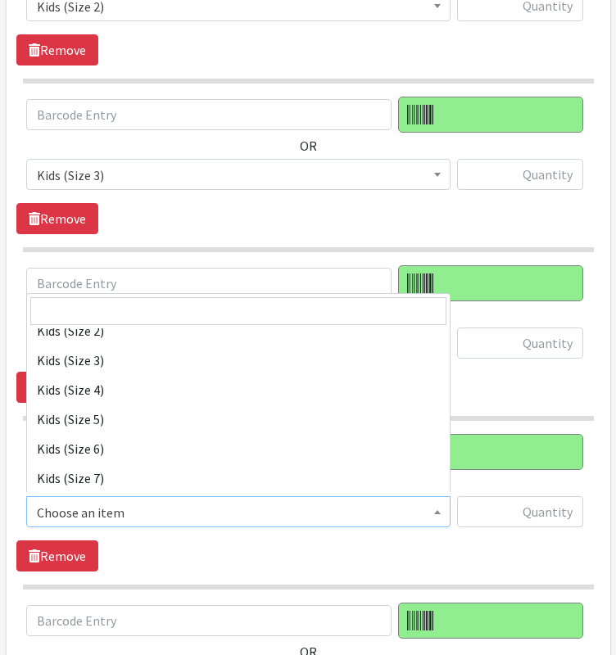
scroll to position [229, 0]
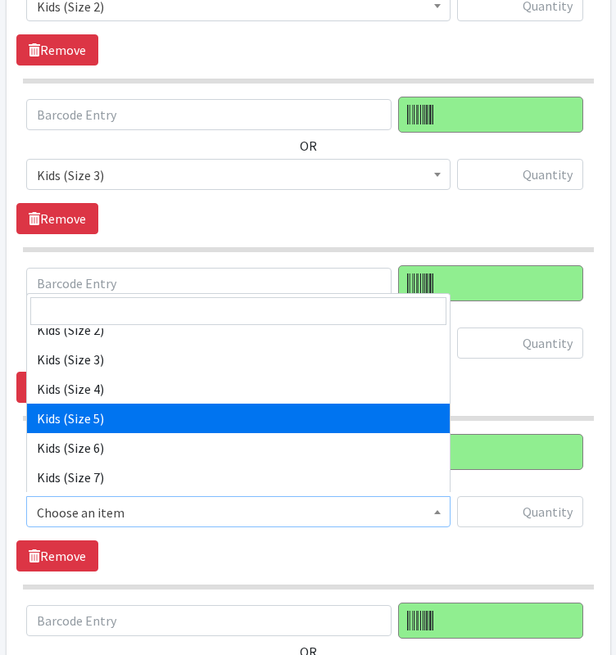
select select "11322"
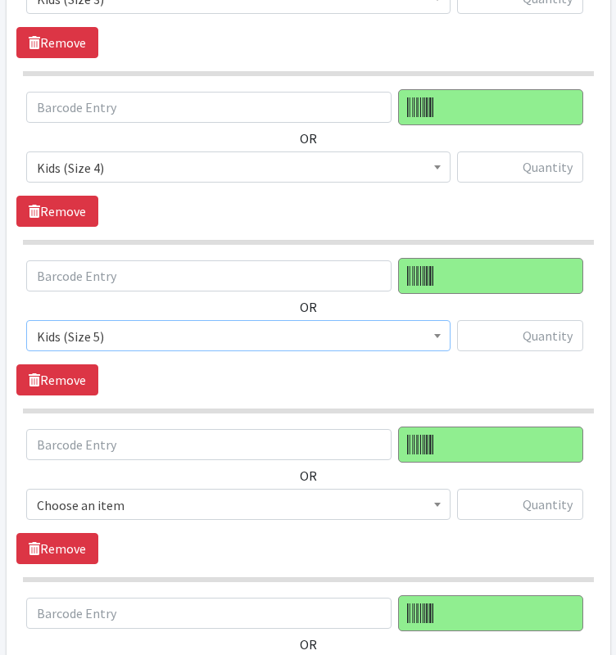
scroll to position [1429, 0]
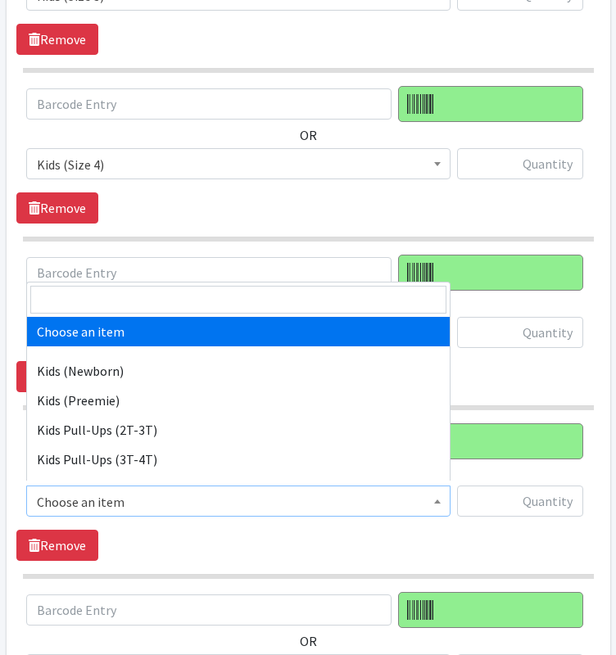
click at [183, 491] on span "Choose an item" at bounding box center [238, 502] width 403 height 23
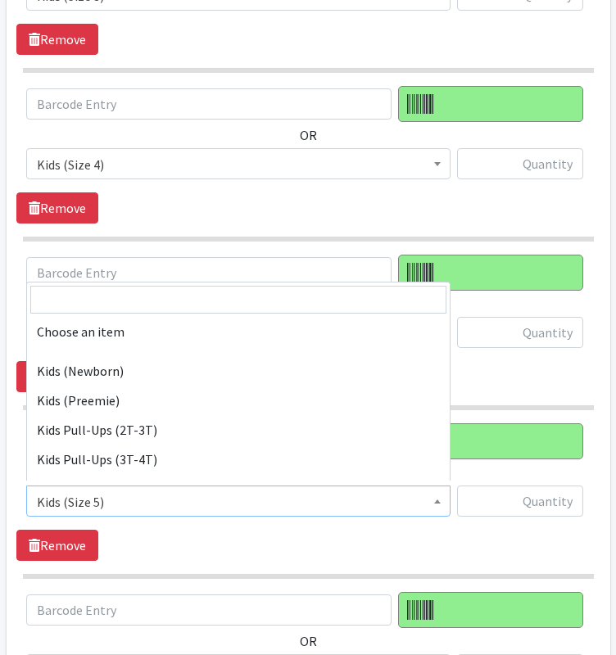
scroll to position [275, 0]
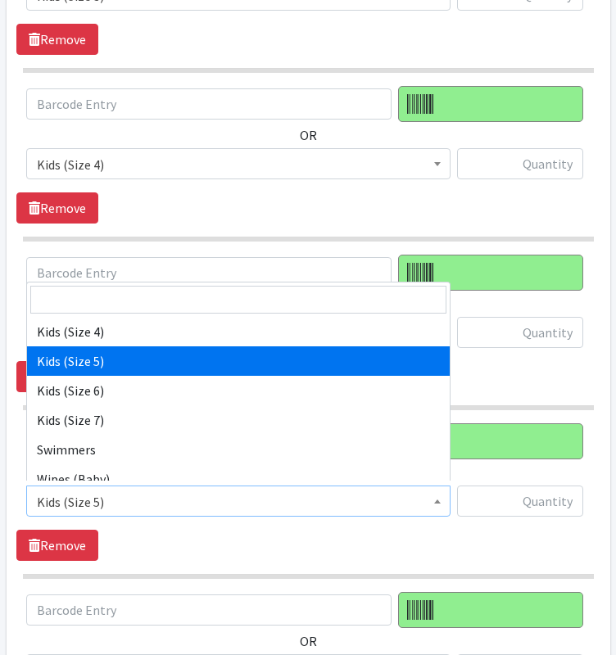
click at [265, 496] on span "Kids (Size 5)" at bounding box center [238, 502] width 403 height 23
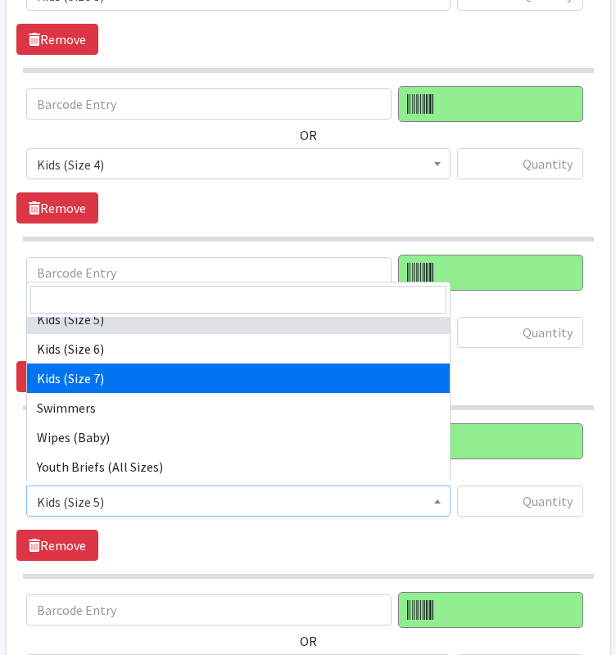
scroll to position [318, 0]
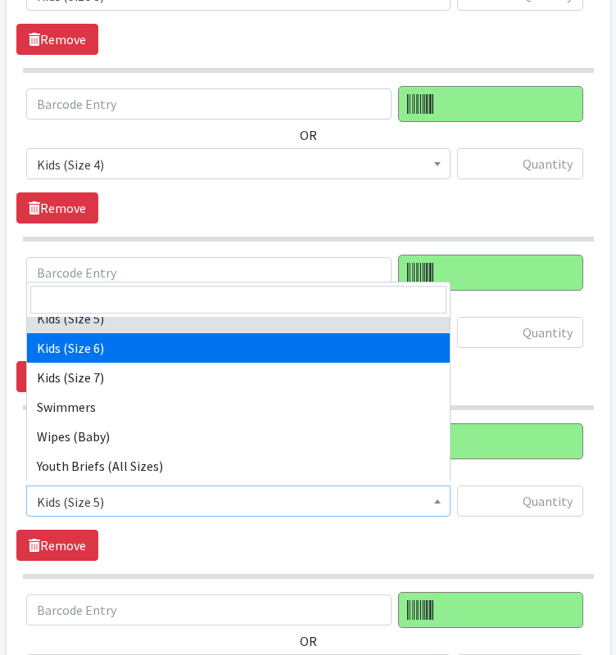
select select "11346"
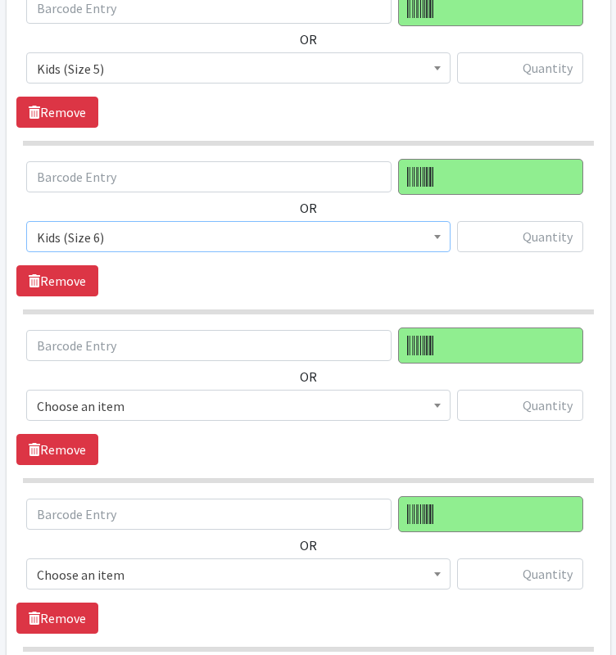
scroll to position [1700, 0]
